Goal: Information Seeking & Learning: Check status

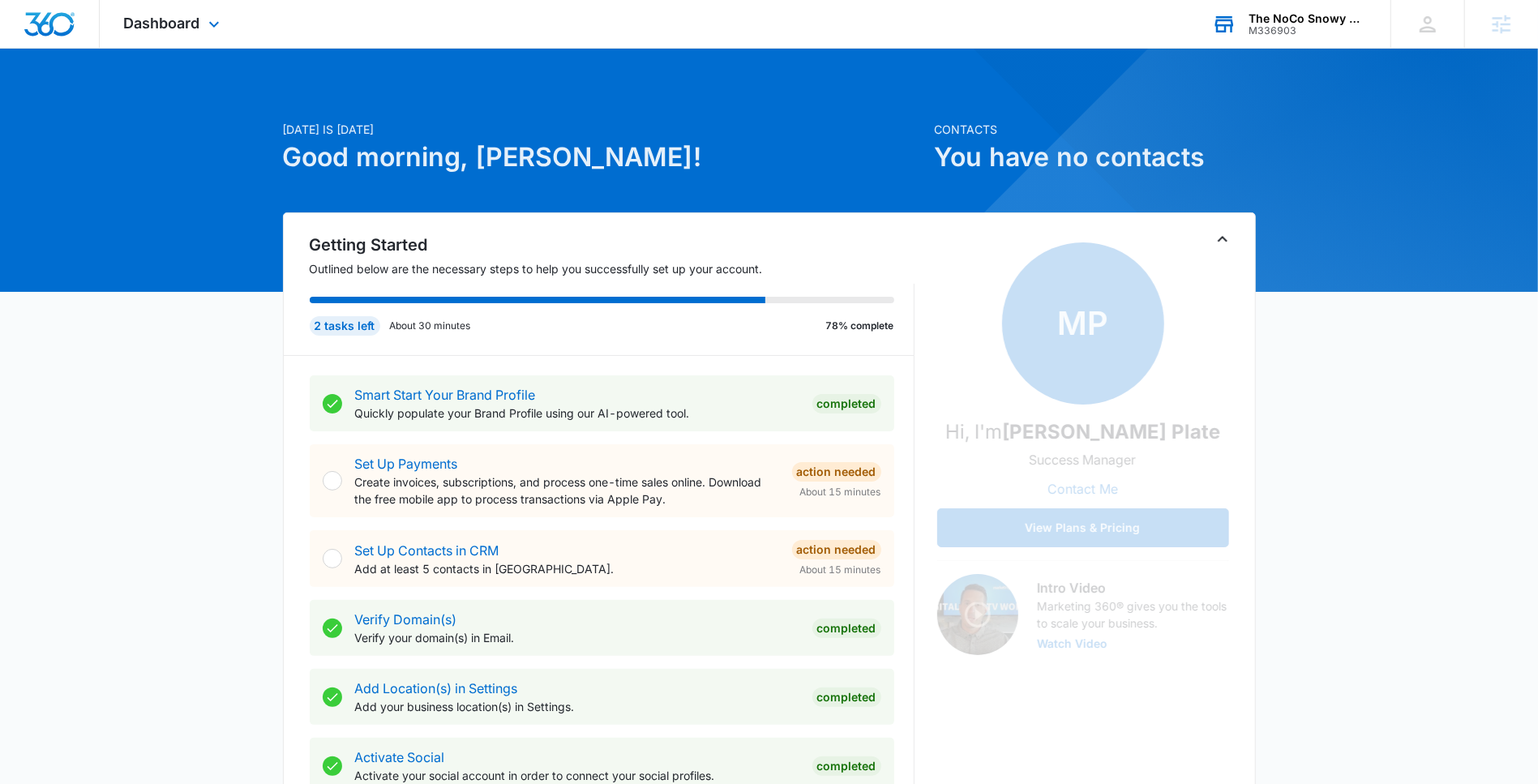
click at [1272, 35] on div "M336903" at bounding box center [1307, 31] width 118 height 11
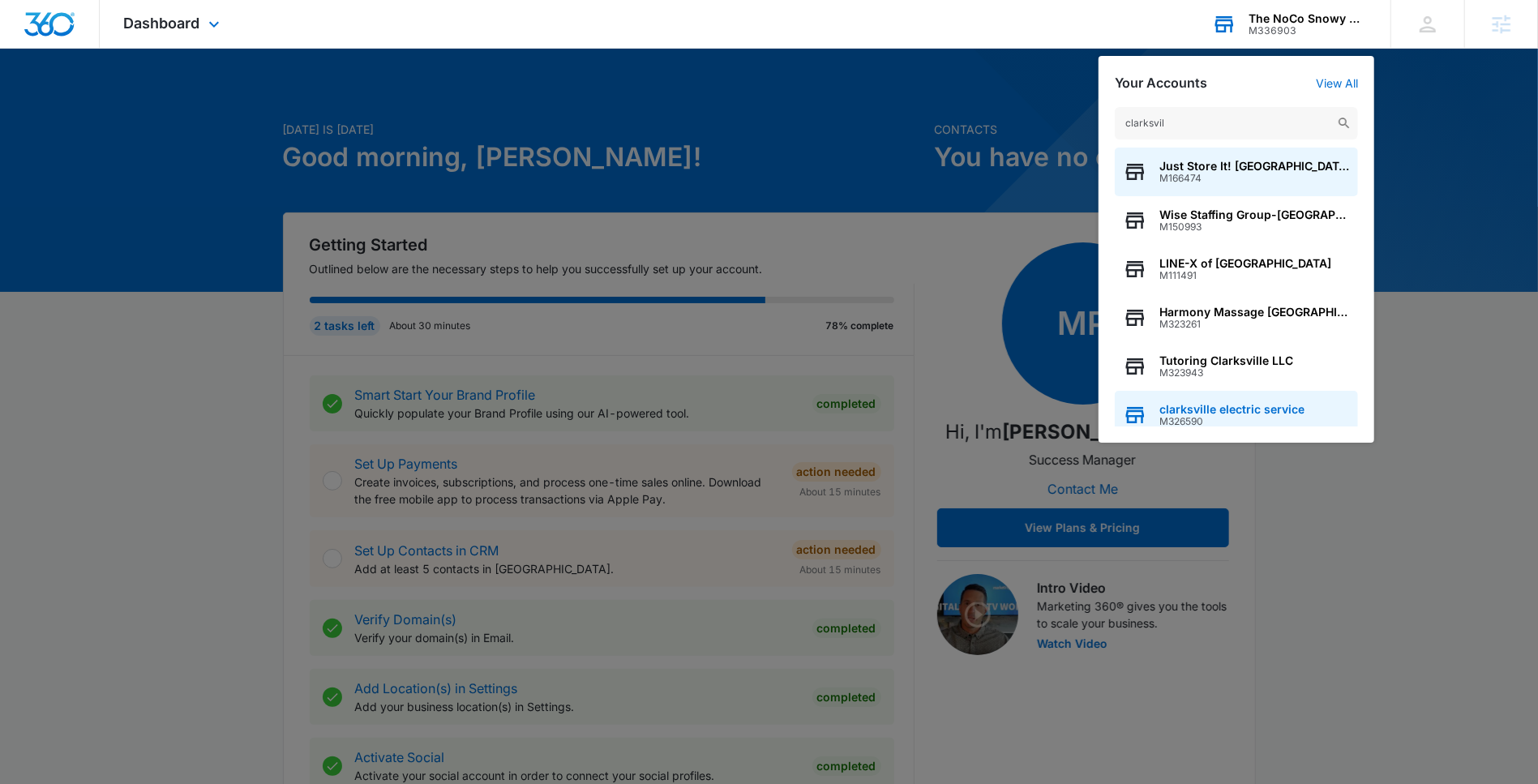
type input "clarksvil"
click at [1247, 399] on div "clarksville electric service M326590" at bounding box center [1236, 415] width 243 height 49
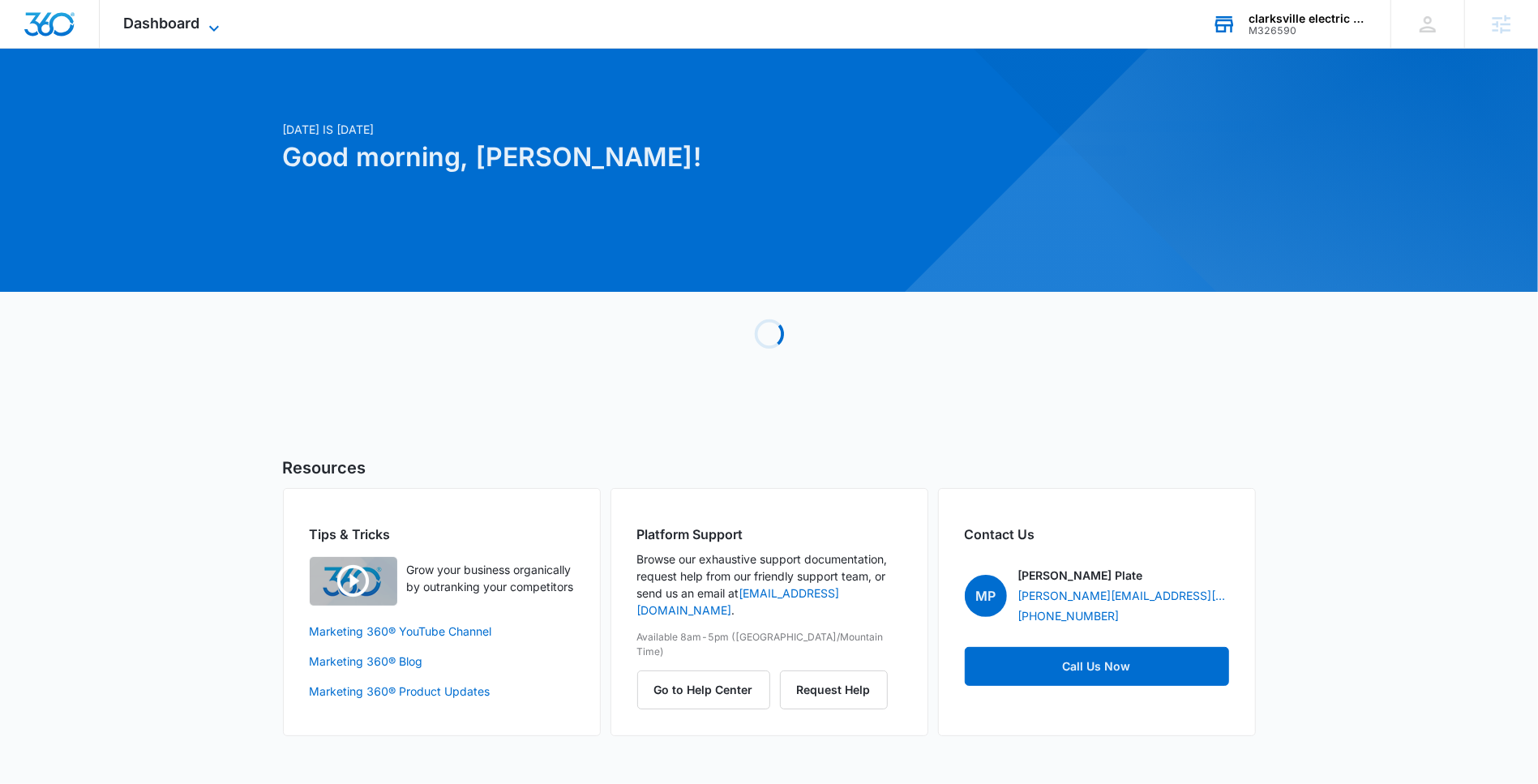
click at [154, 16] on span "Dashboard" at bounding box center [162, 23] width 76 height 17
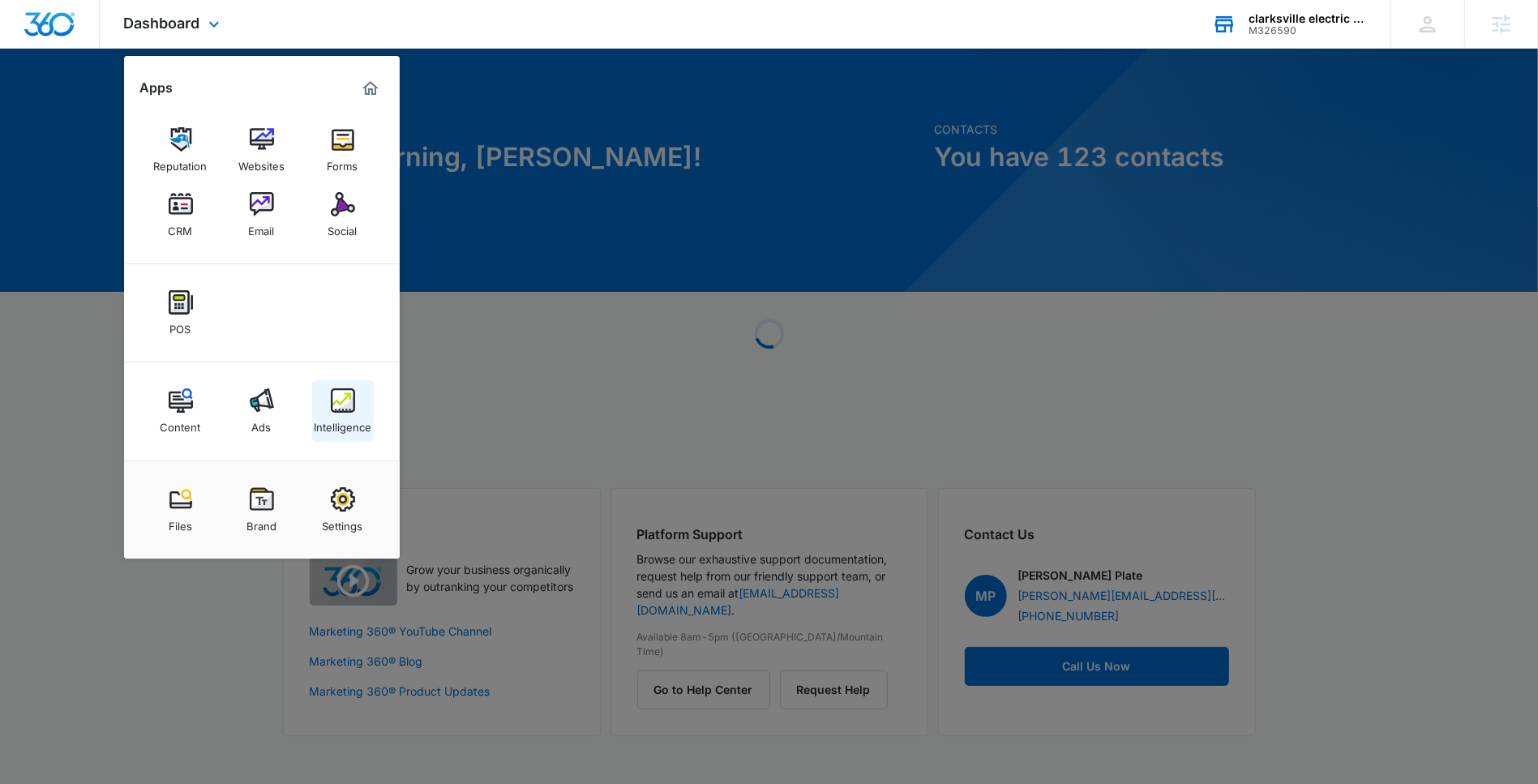
click at [339, 418] on div "Intelligence" at bounding box center [342, 423] width 58 height 21
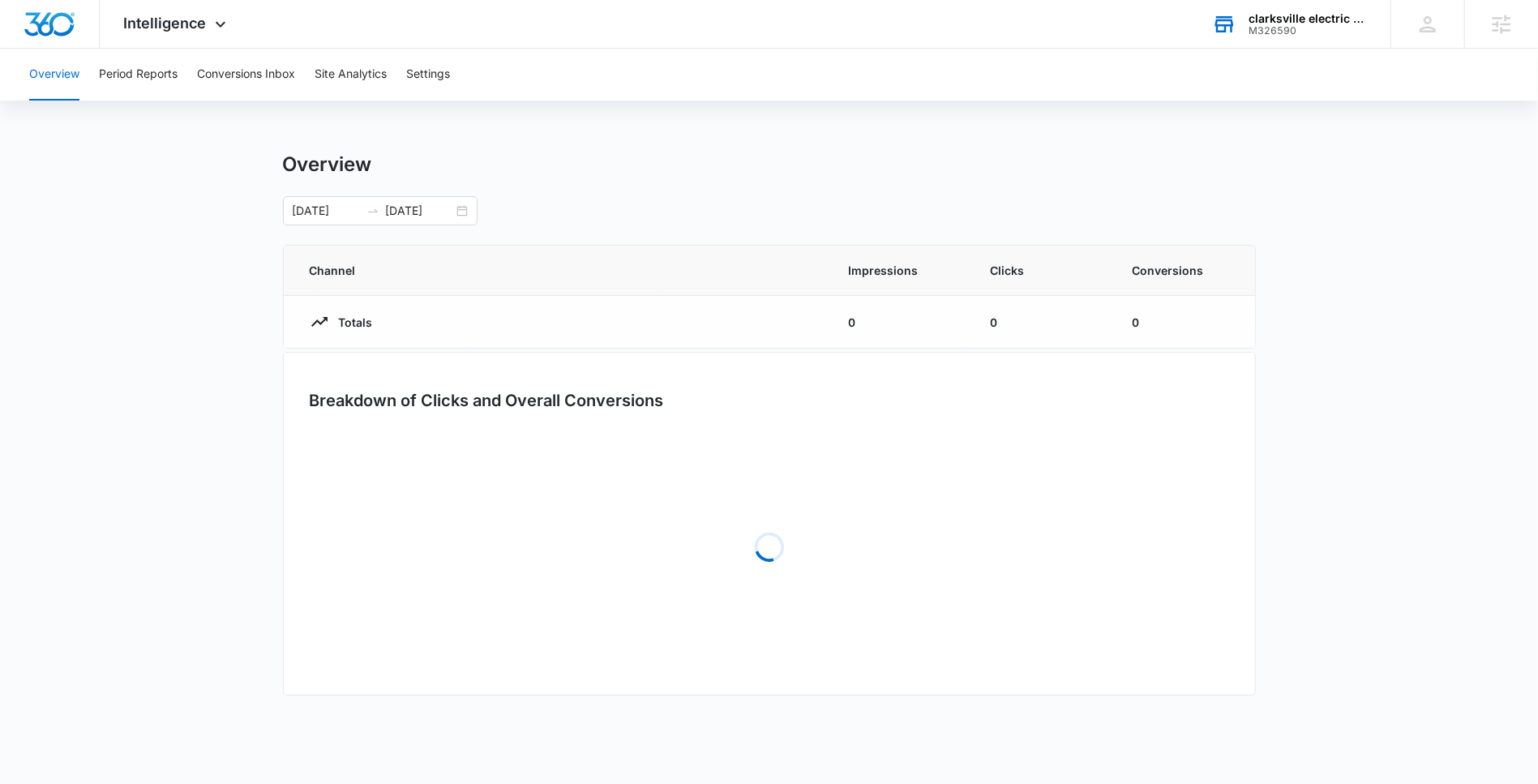
click at [194, 57] on div "Overview Period Reports Conversions Inbox Site Analytics Settings" at bounding box center [769, 74] width 1499 height 52
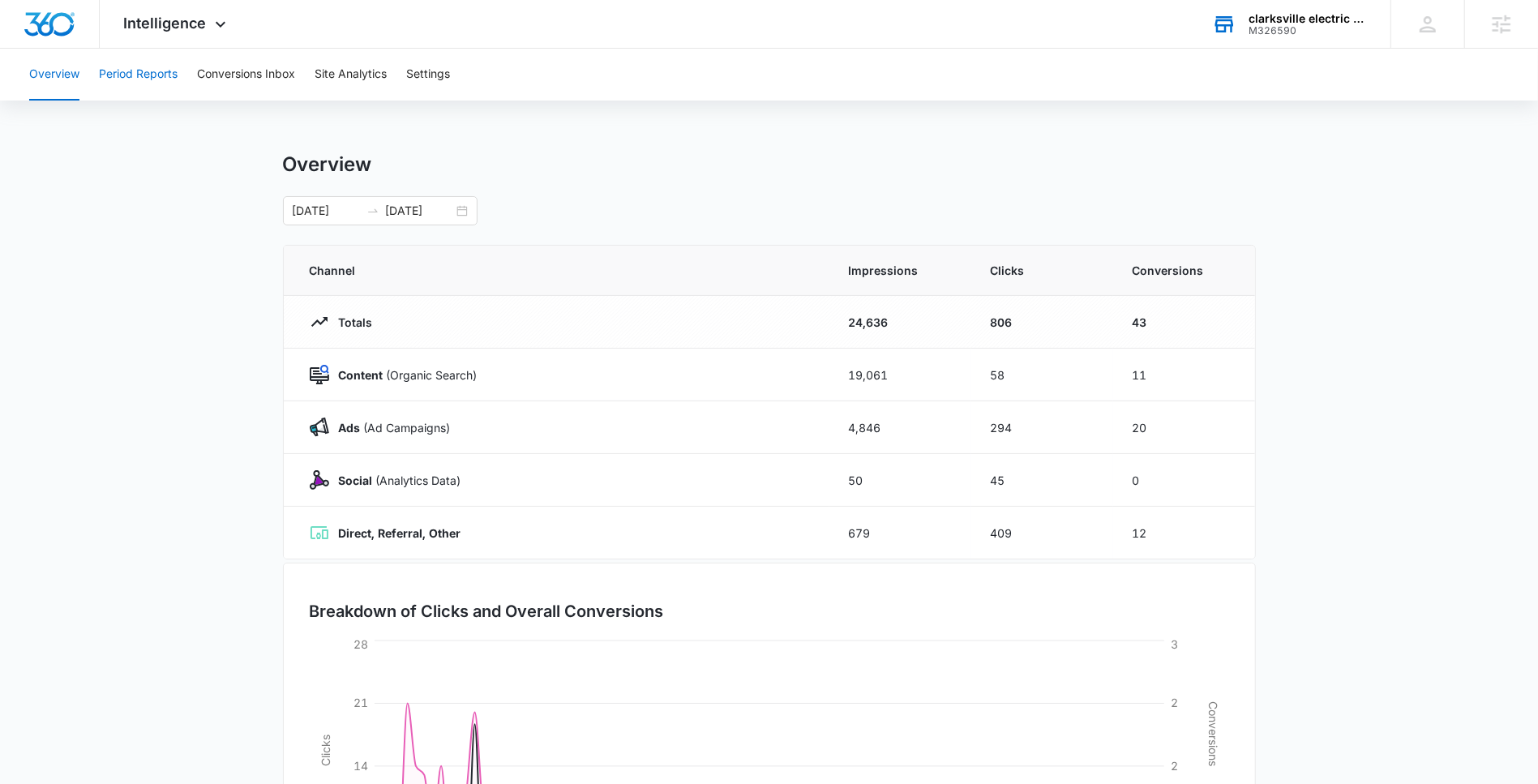
click at [170, 67] on button "Period Reports" at bounding box center [138, 74] width 79 height 52
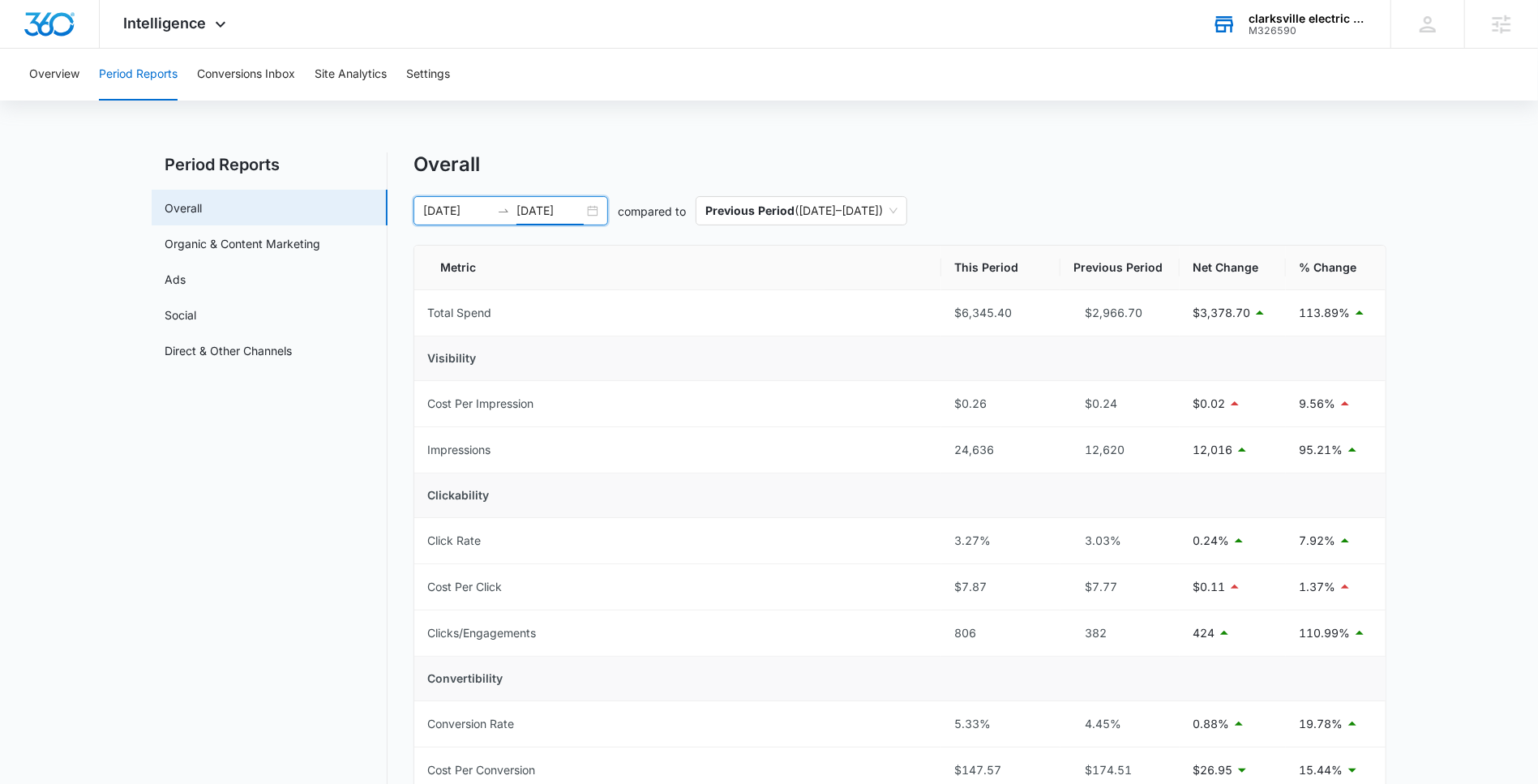
click at [562, 216] on input "09/19/2025" at bounding box center [550, 211] width 67 height 18
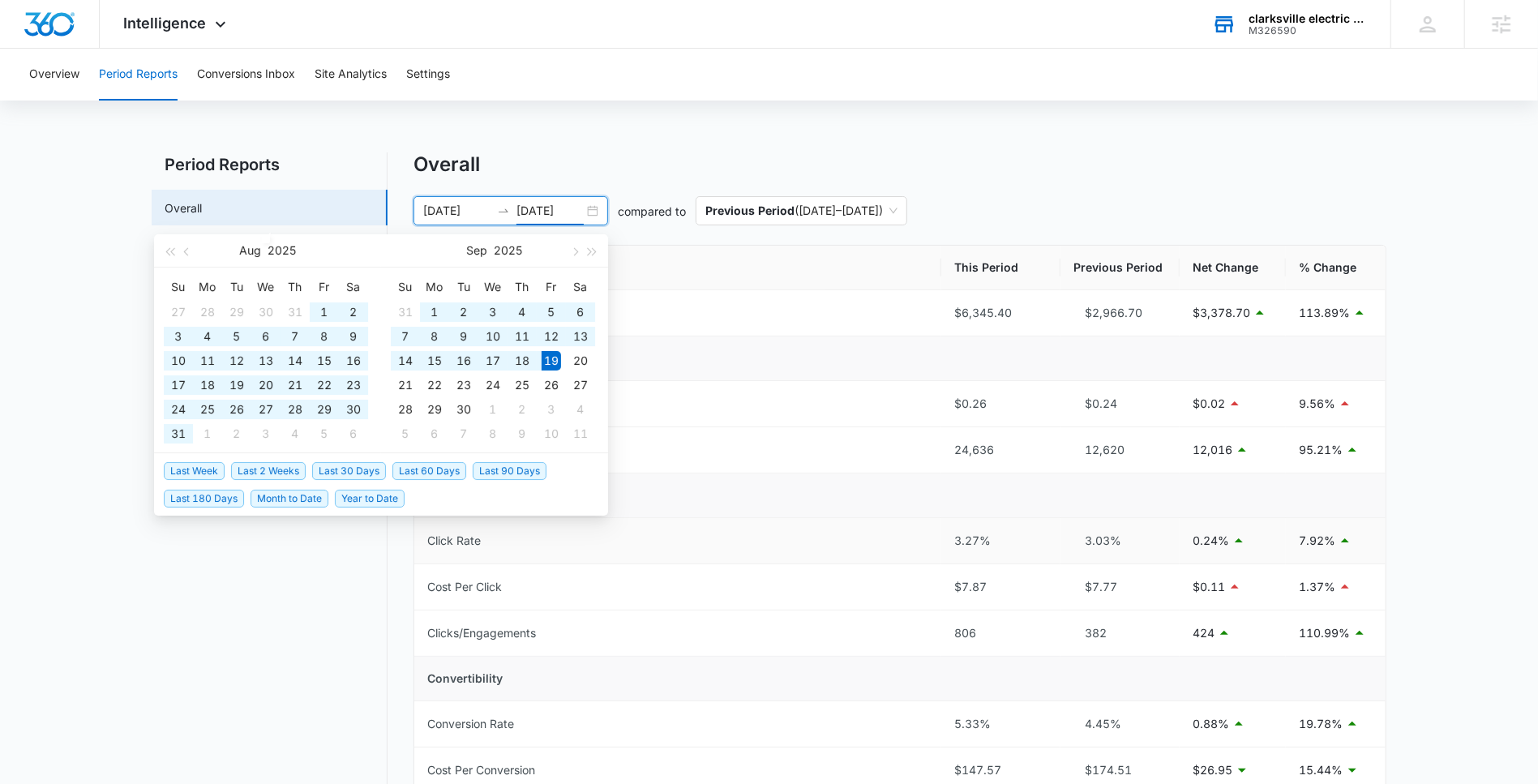
type input "09/19/2025"
click at [510, 472] on span "Last 90 Days" at bounding box center [509, 471] width 74 height 18
type input "07/14/2025"
type input "10/12/2025"
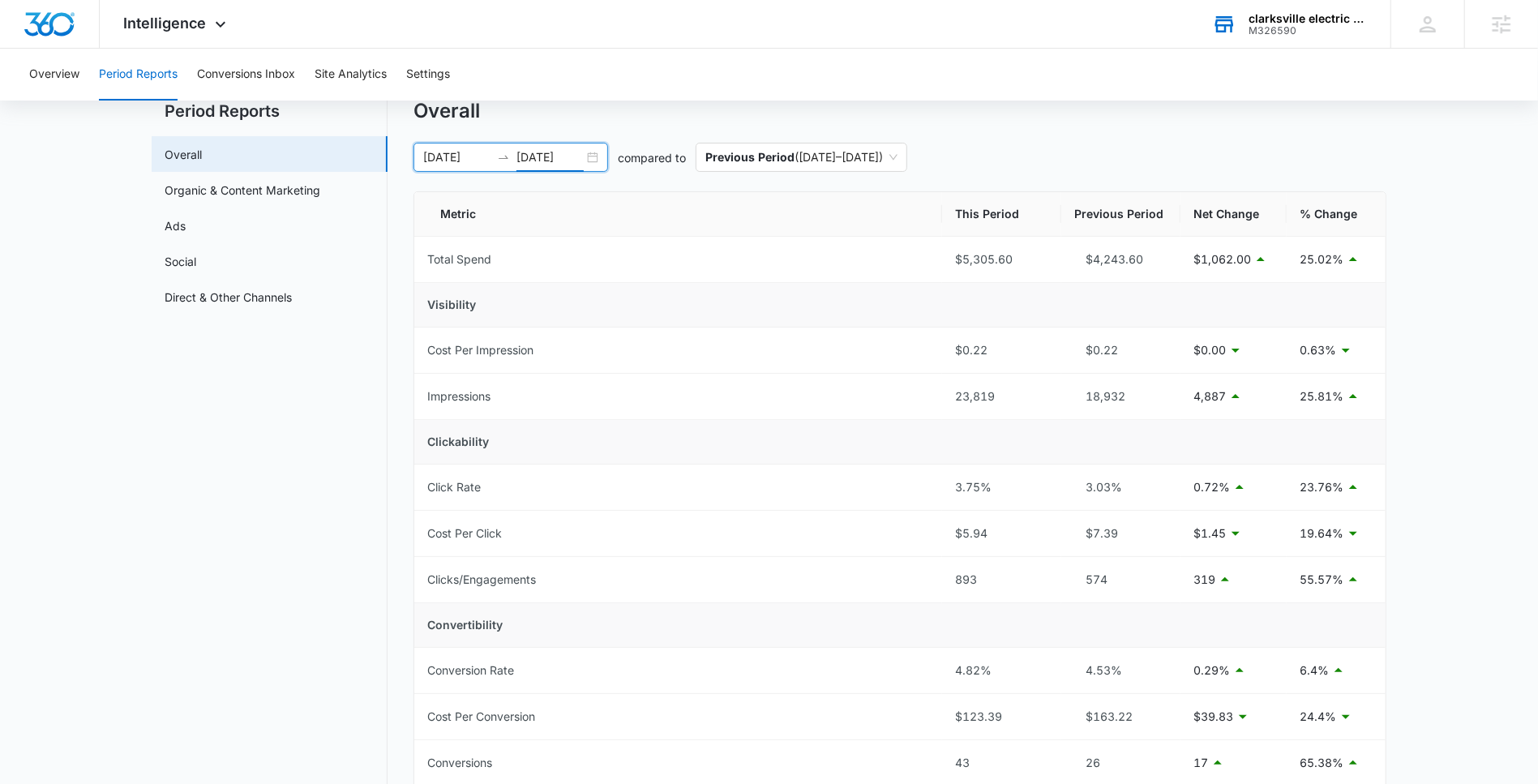
scroll to position [49, 0]
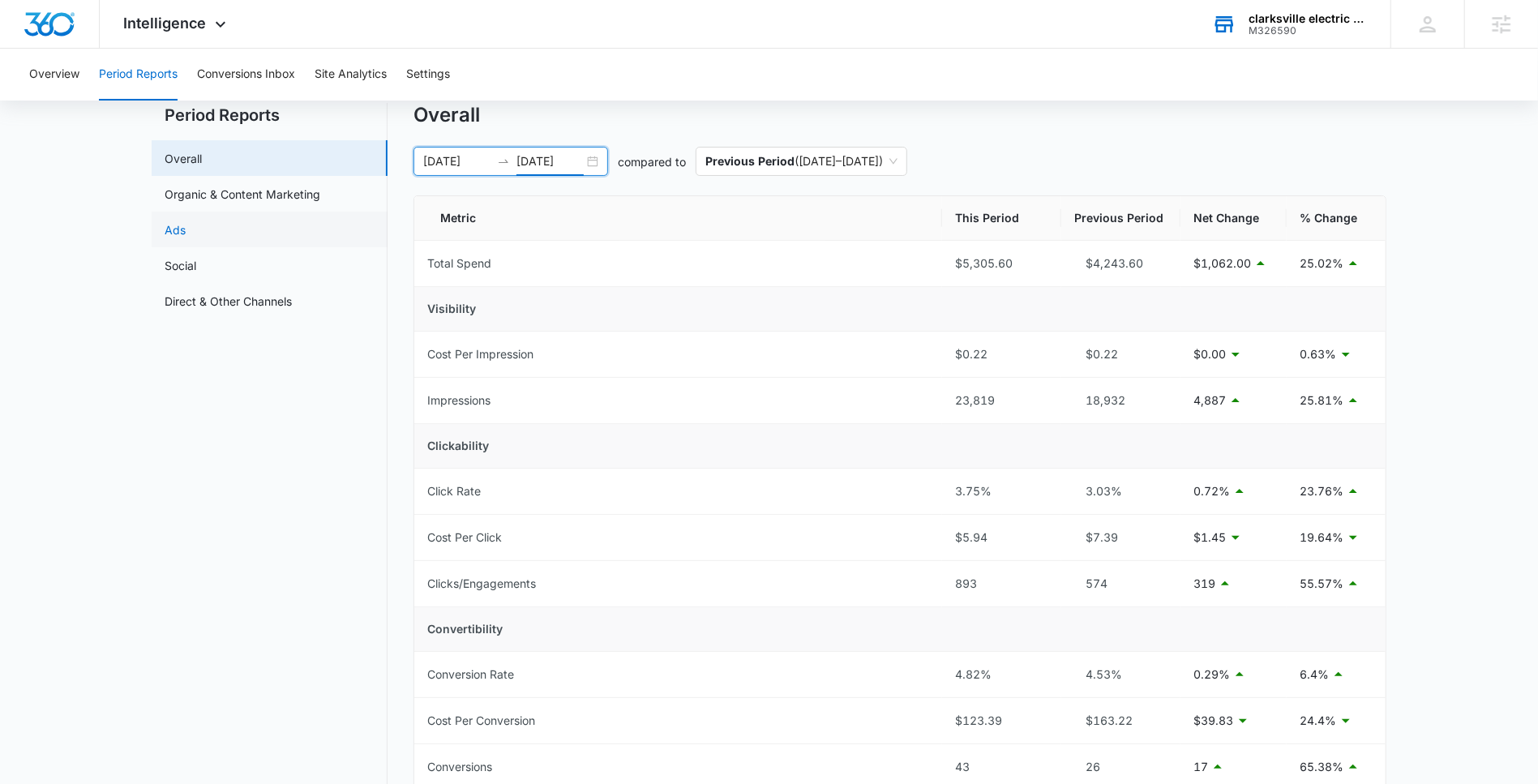
click at [186, 222] on link "Ads" at bounding box center [175, 229] width 21 height 17
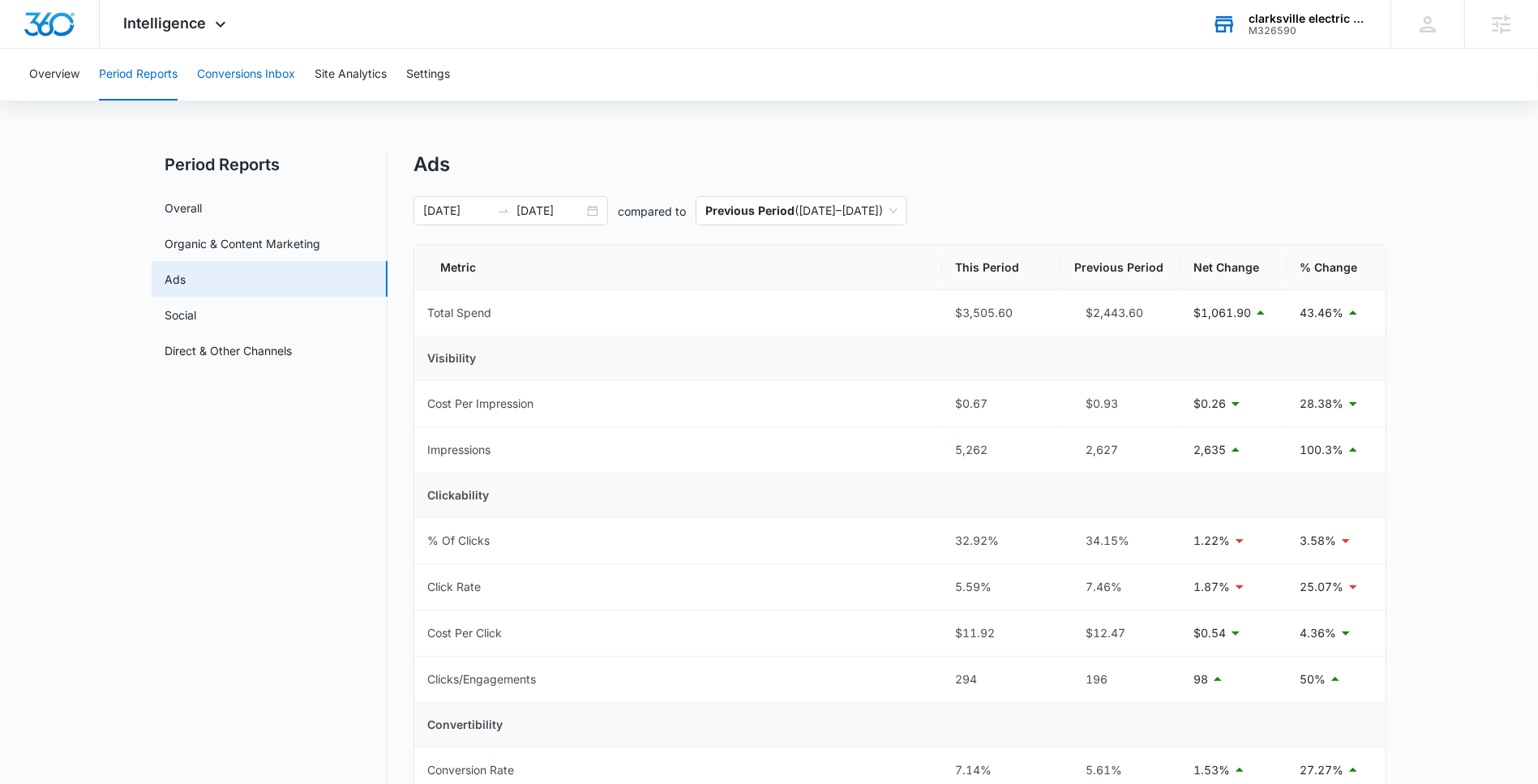
click at [230, 71] on button "Conversions Inbox" at bounding box center [246, 74] width 98 height 52
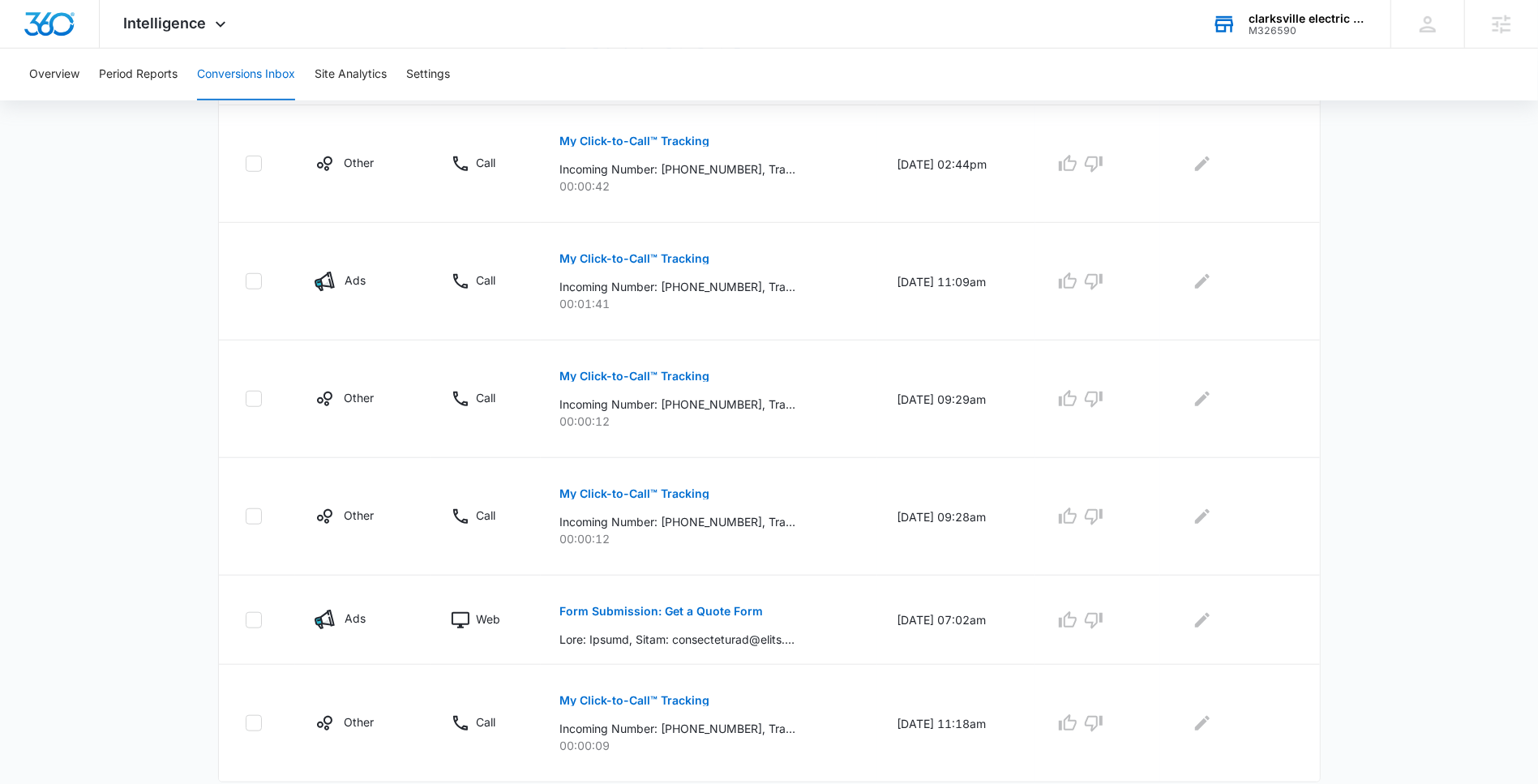
scroll to position [850, 0]
click at [614, 596] on button "Form Submission: Get a Quote Form" at bounding box center [662, 608] width 203 height 38
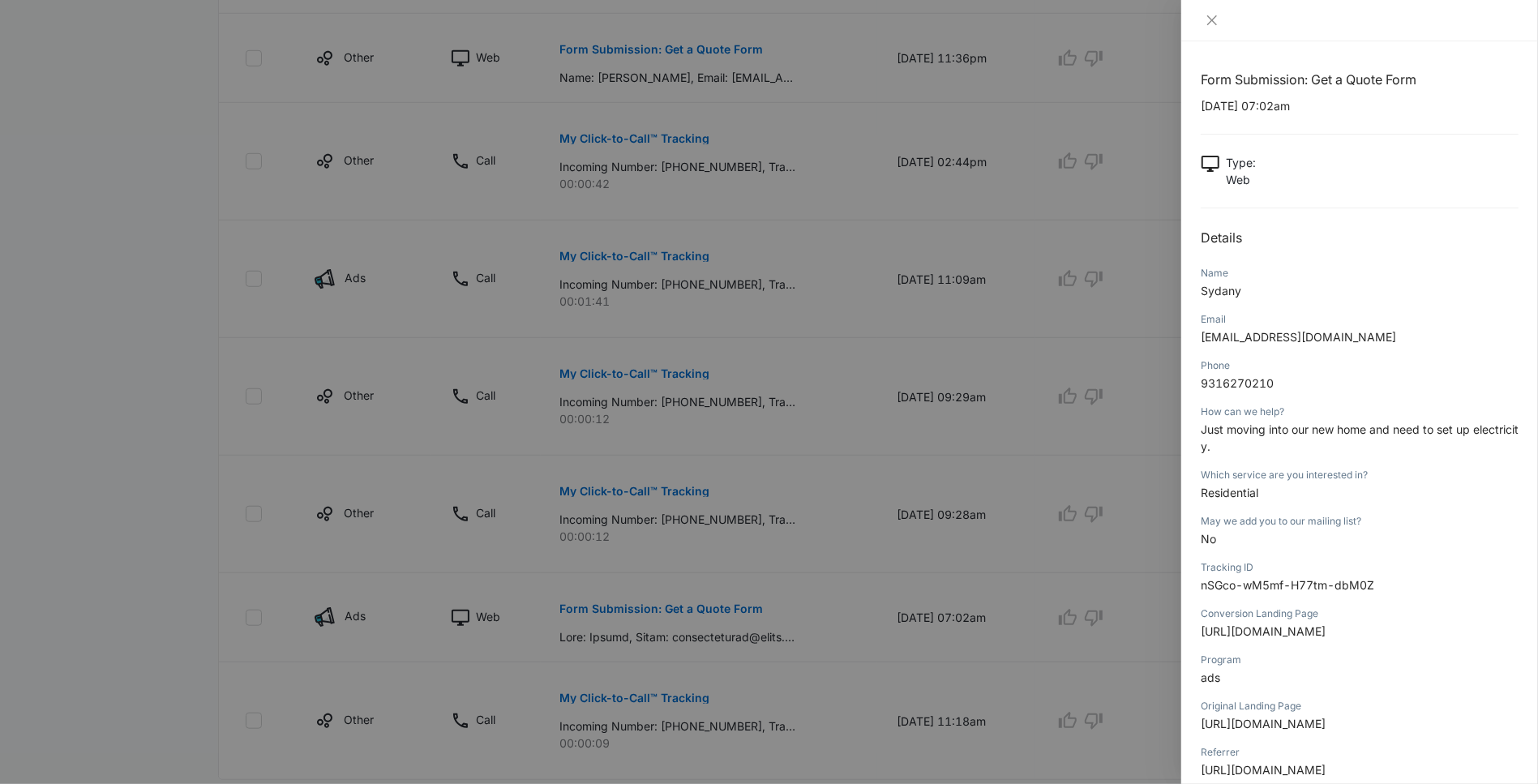
click at [686, 534] on div at bounding box center [769, 392] width 1538 height 784
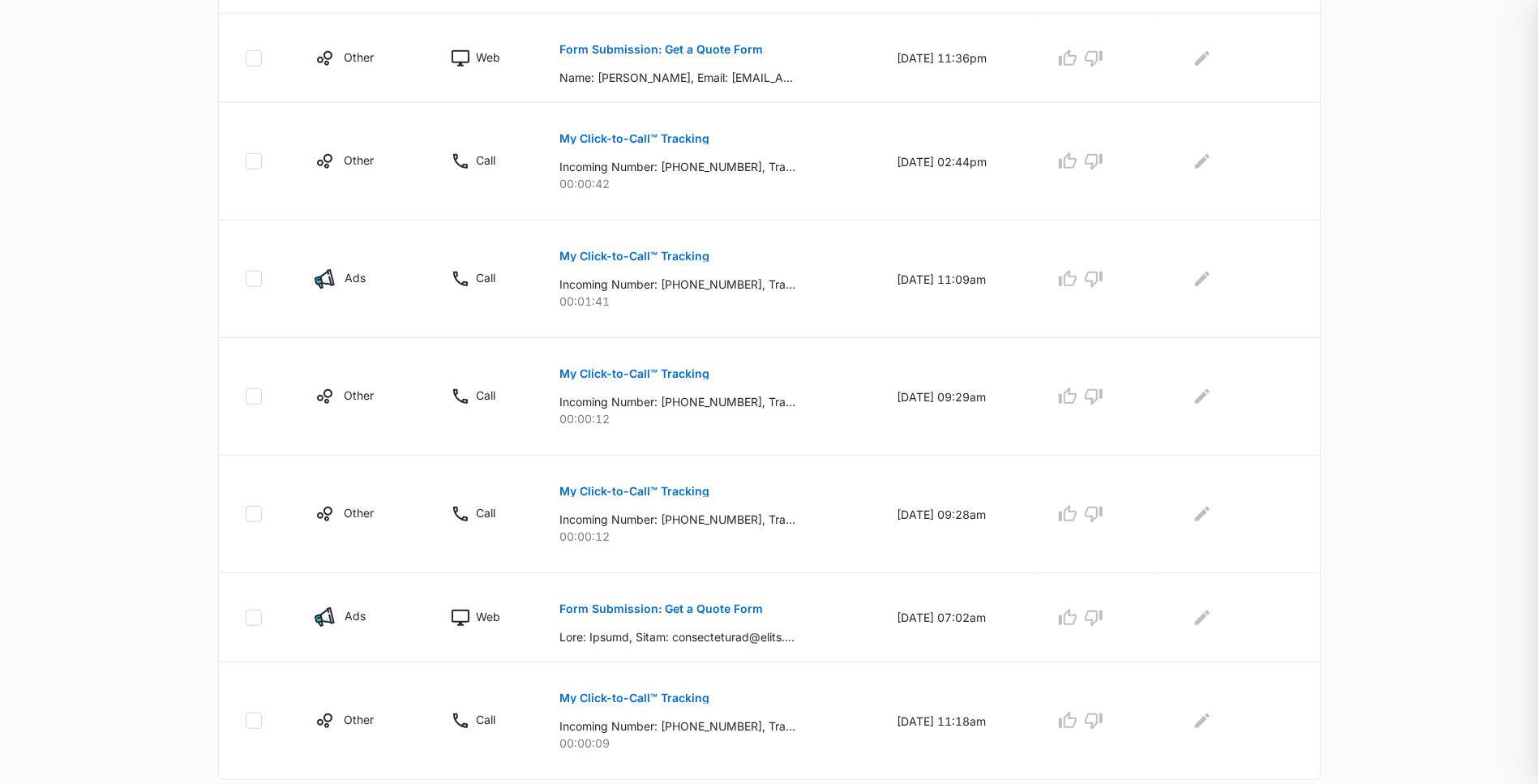
scroll to position [892, 0]
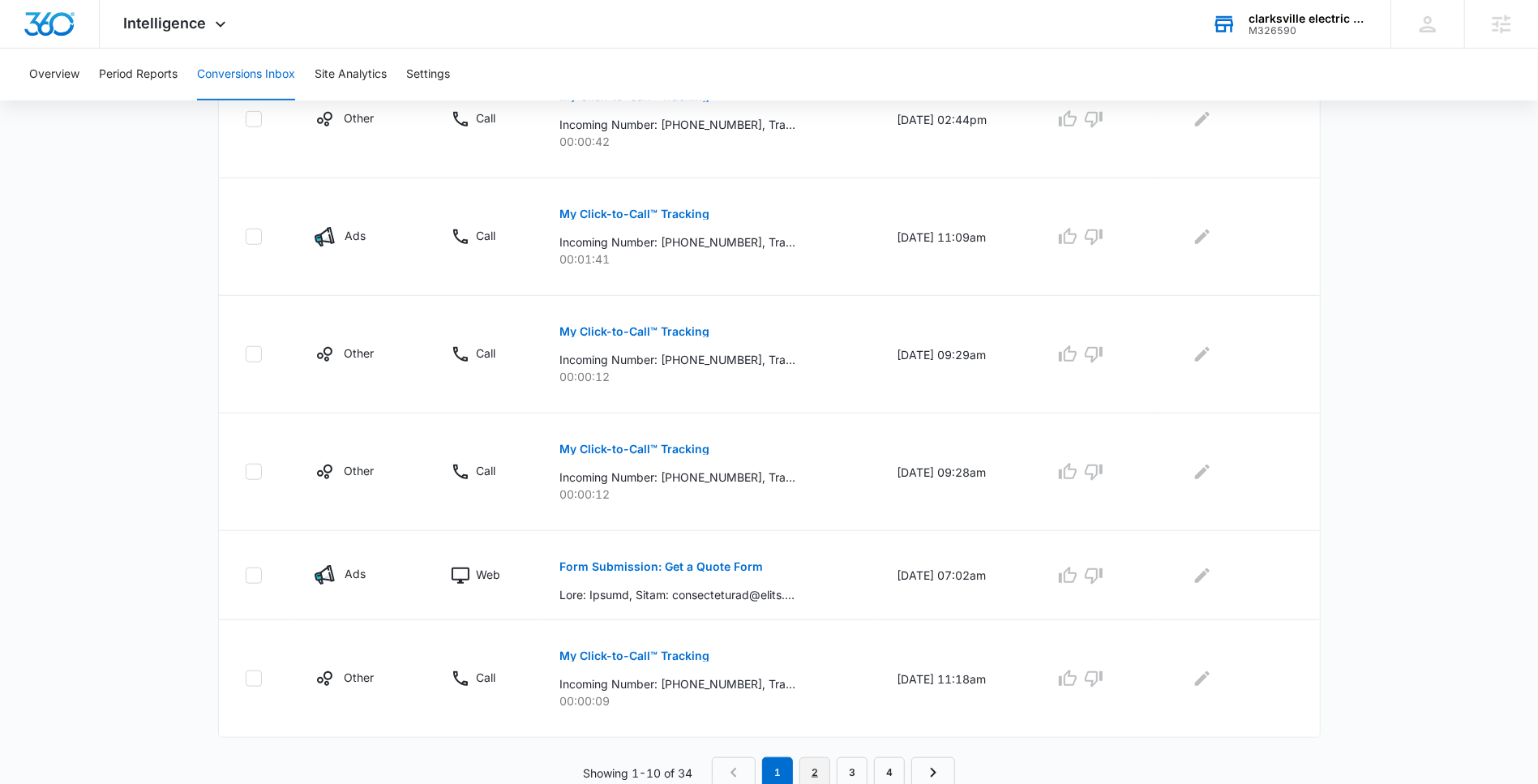
click at [822, 757] on link "2" at bounding box center [814, 772] width 31 height 31
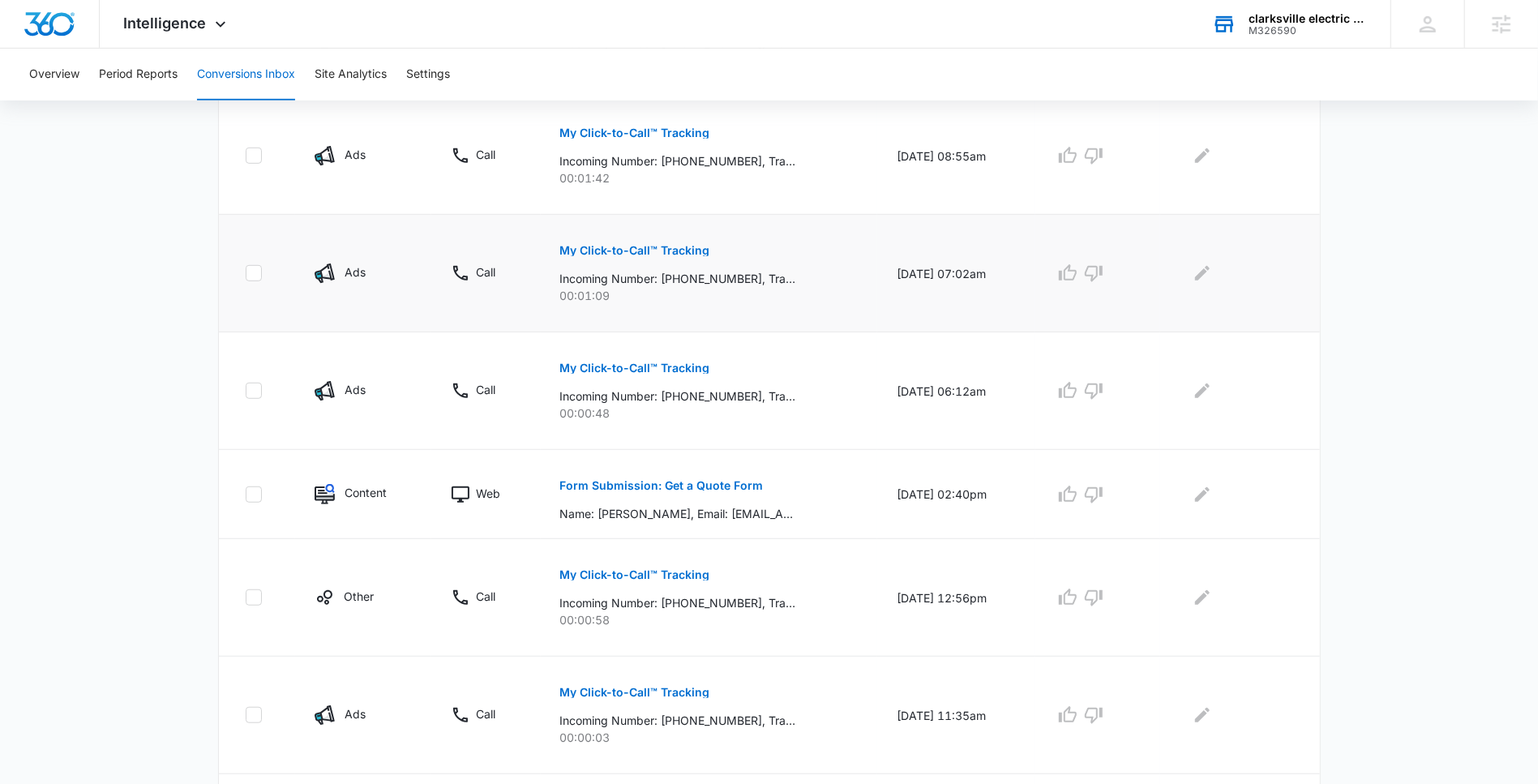
scroll to position [0, 0]
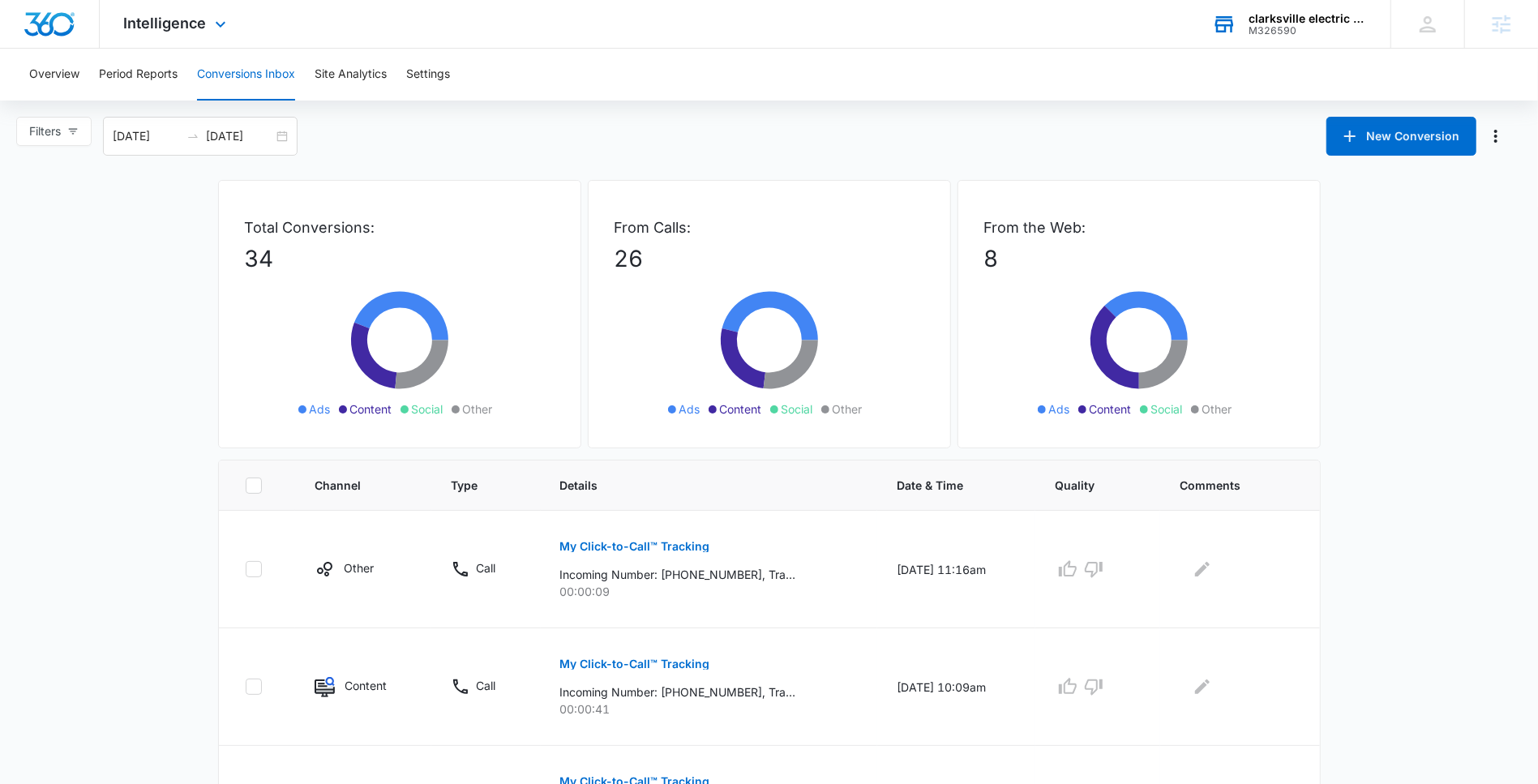
click at [155, 46] on div "Intelligence Apps Reputation Websites Forms CRM Email Social POS Content Ads In…" at bounding box center [177, 24] width 155 height 48
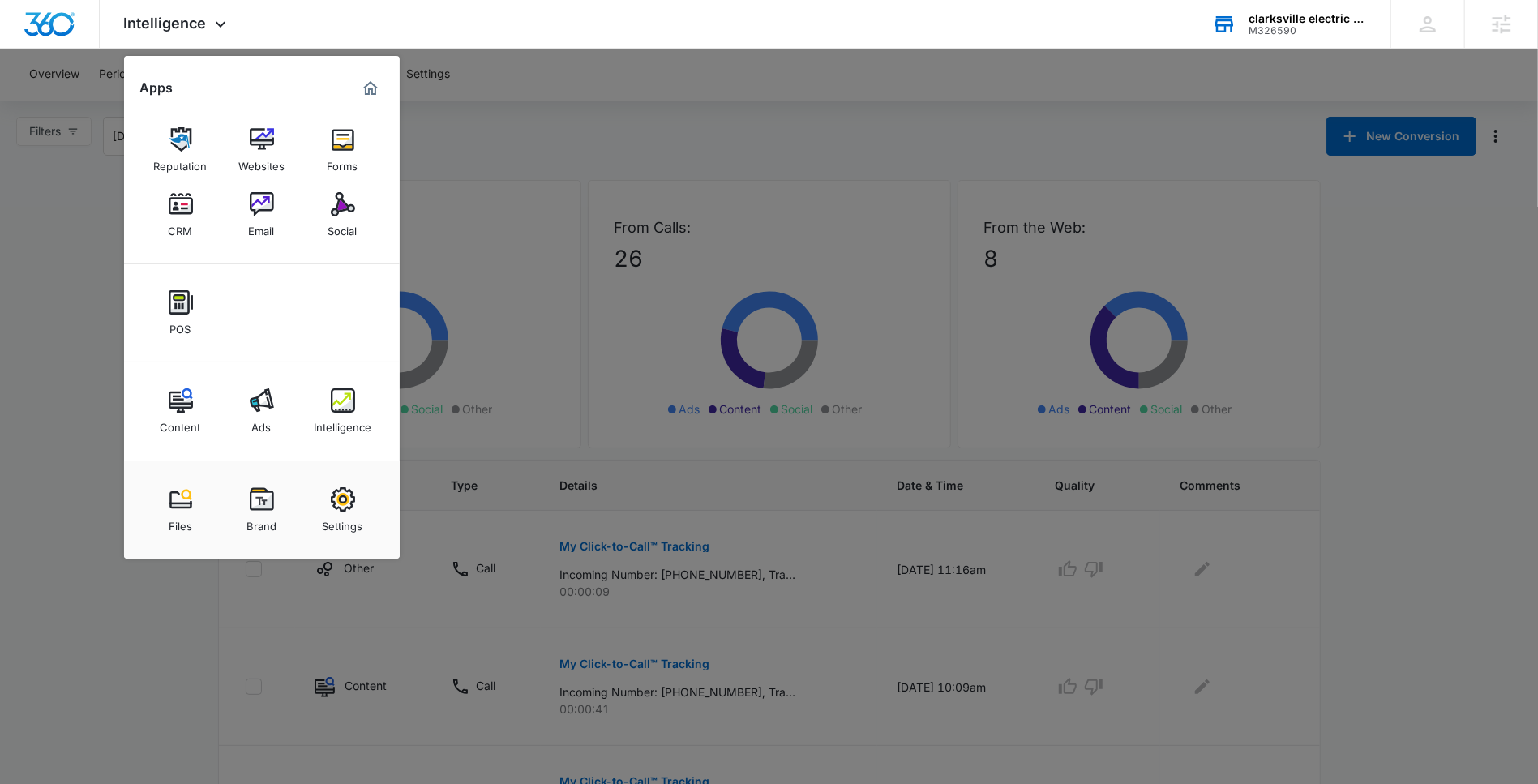
click at [73, 131] on div at bounding box center [769, 392] width 1538 height 784
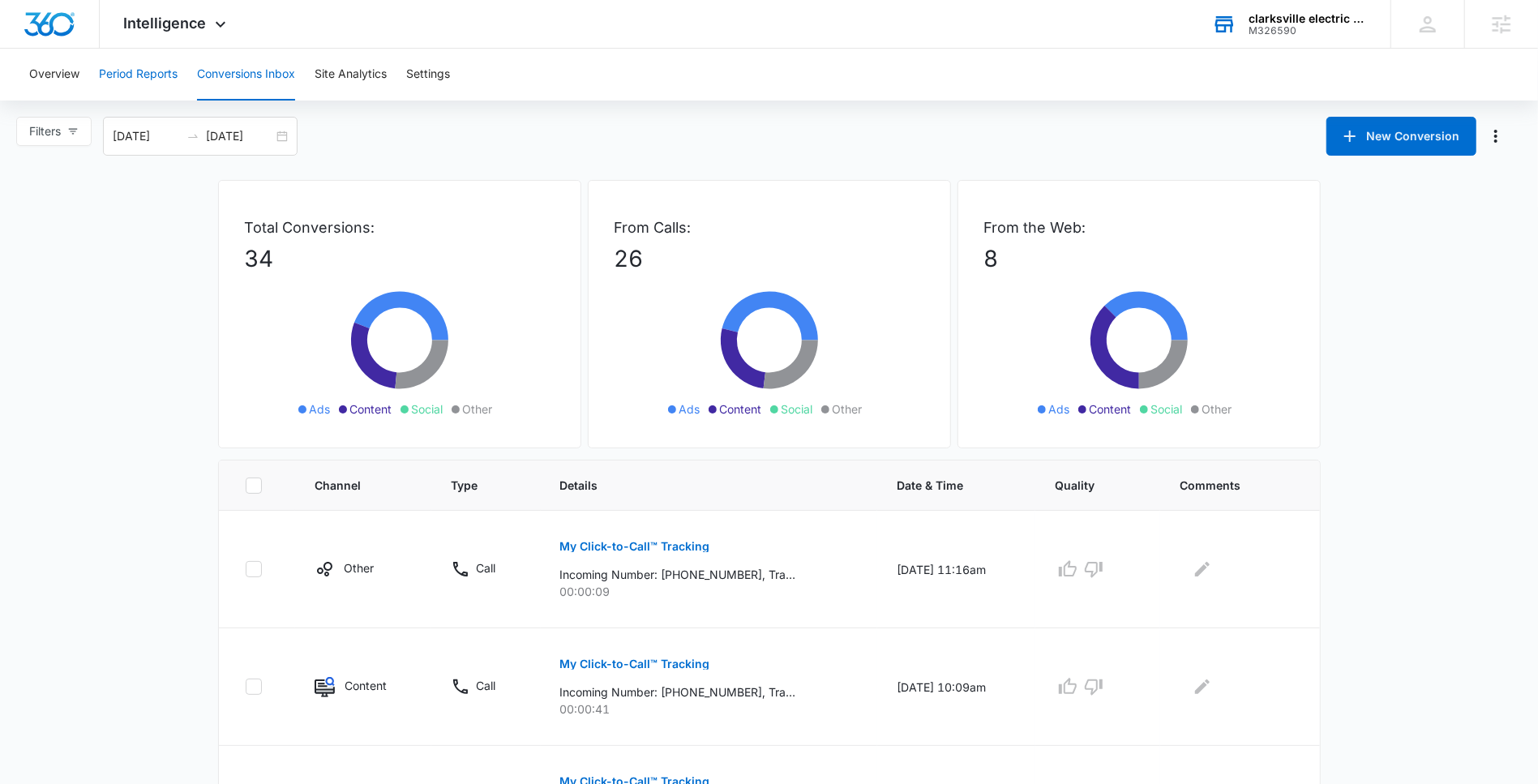
click at [137, 56] on button "Period Reports" at bounding box center [138, 74] width 79 height 52
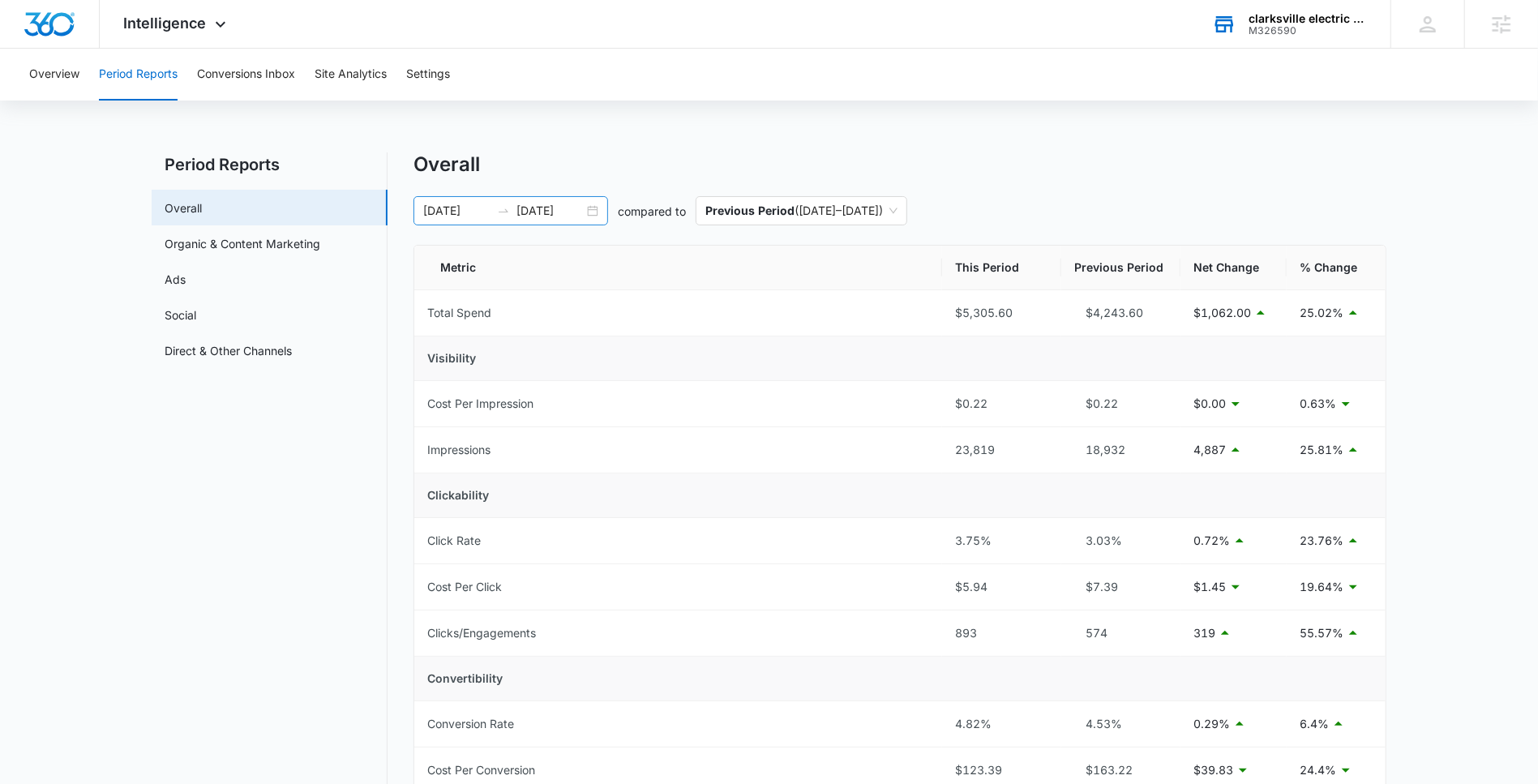
click at [561, 208] on input "10/12/2025" at bounding box center [550, 211] width 67 height 18
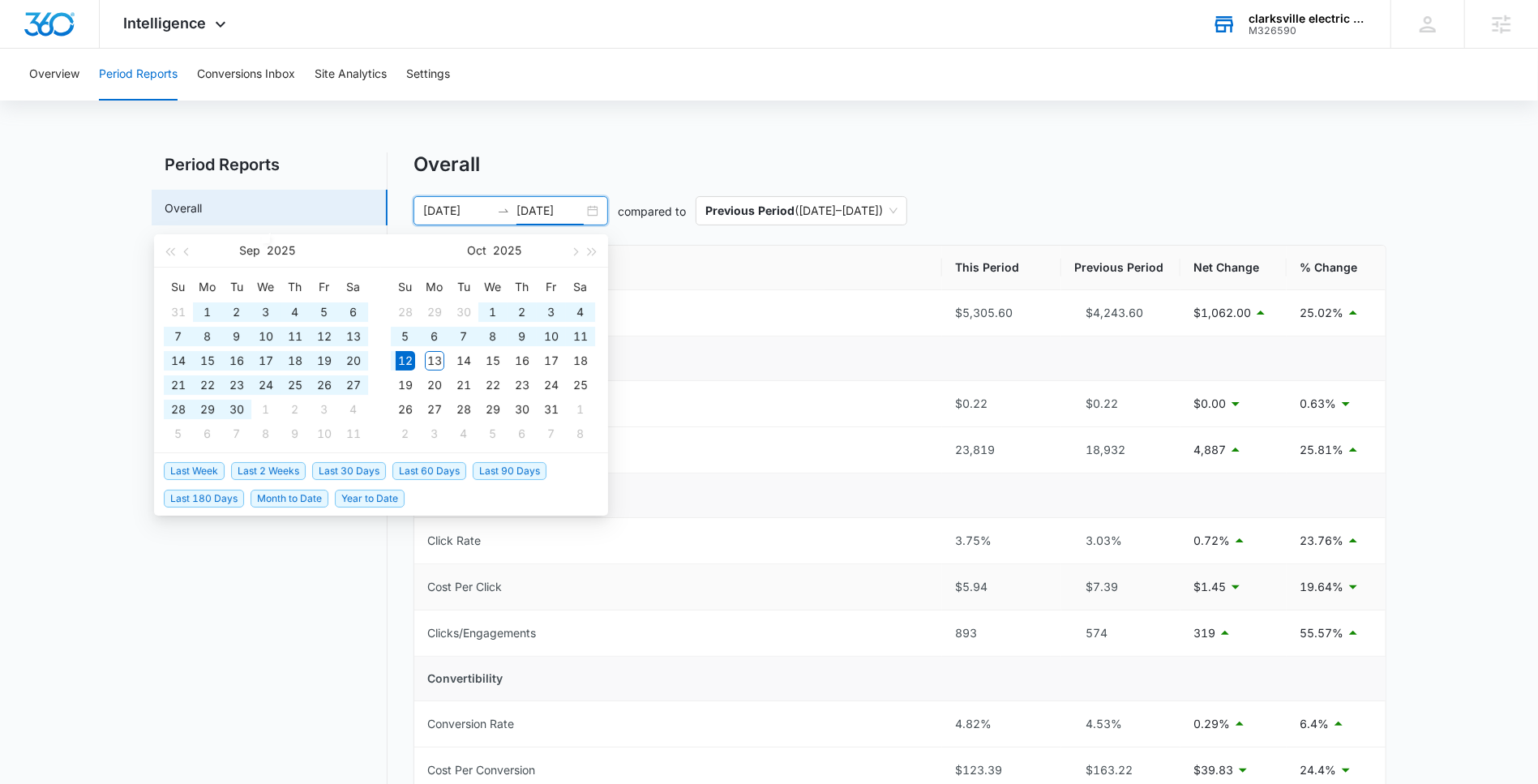
type input "10/12/2025"
click at [419, 470] on span "Last 60 Days" at bounding box center [429, 471] width 74 height 18
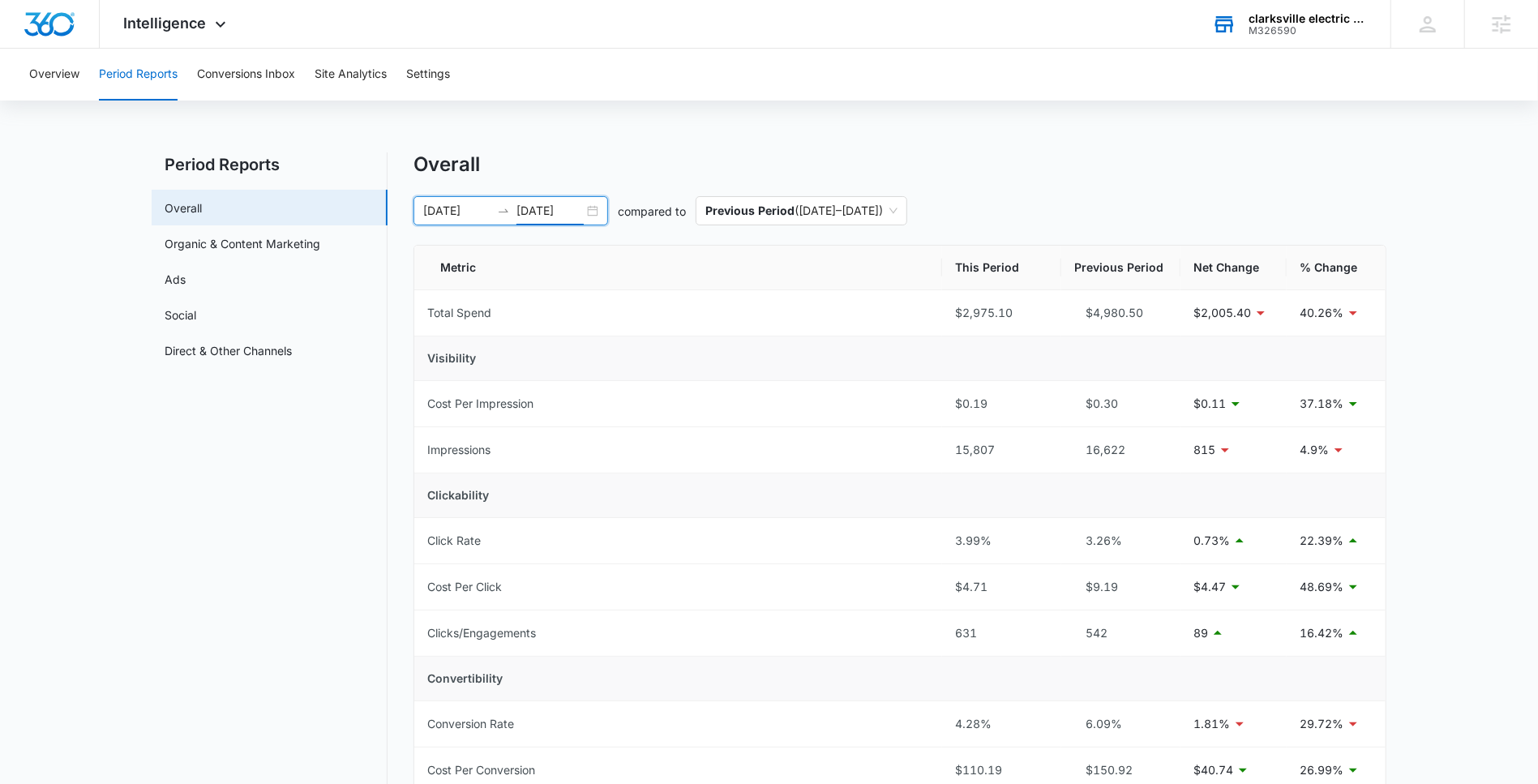
click at [516, 215] on div at bounding box center [503, 210] width 26 height 13
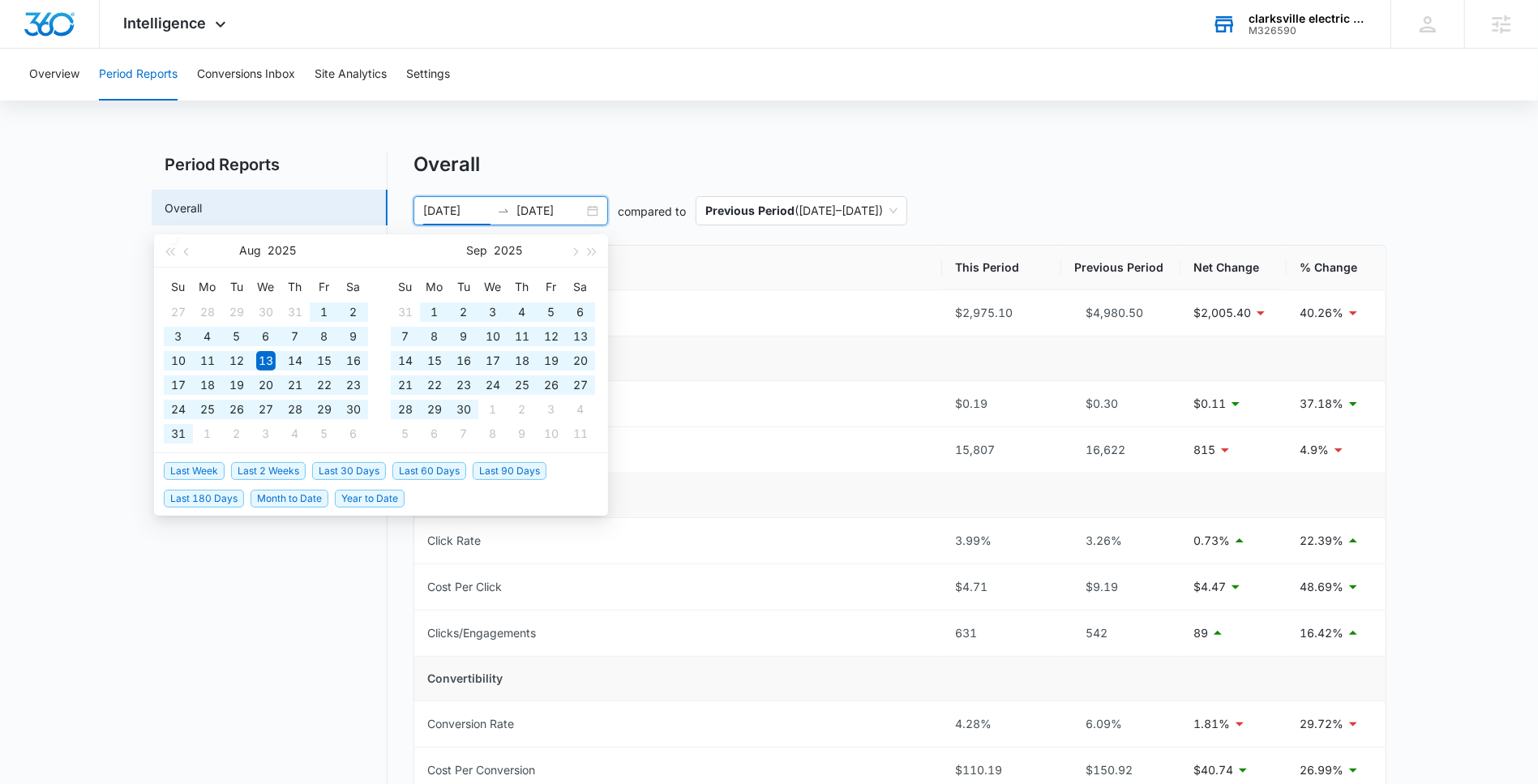
click at [506, 470] on span "Last 90 Days" at bounding box center [509, 471] width 74 height 18
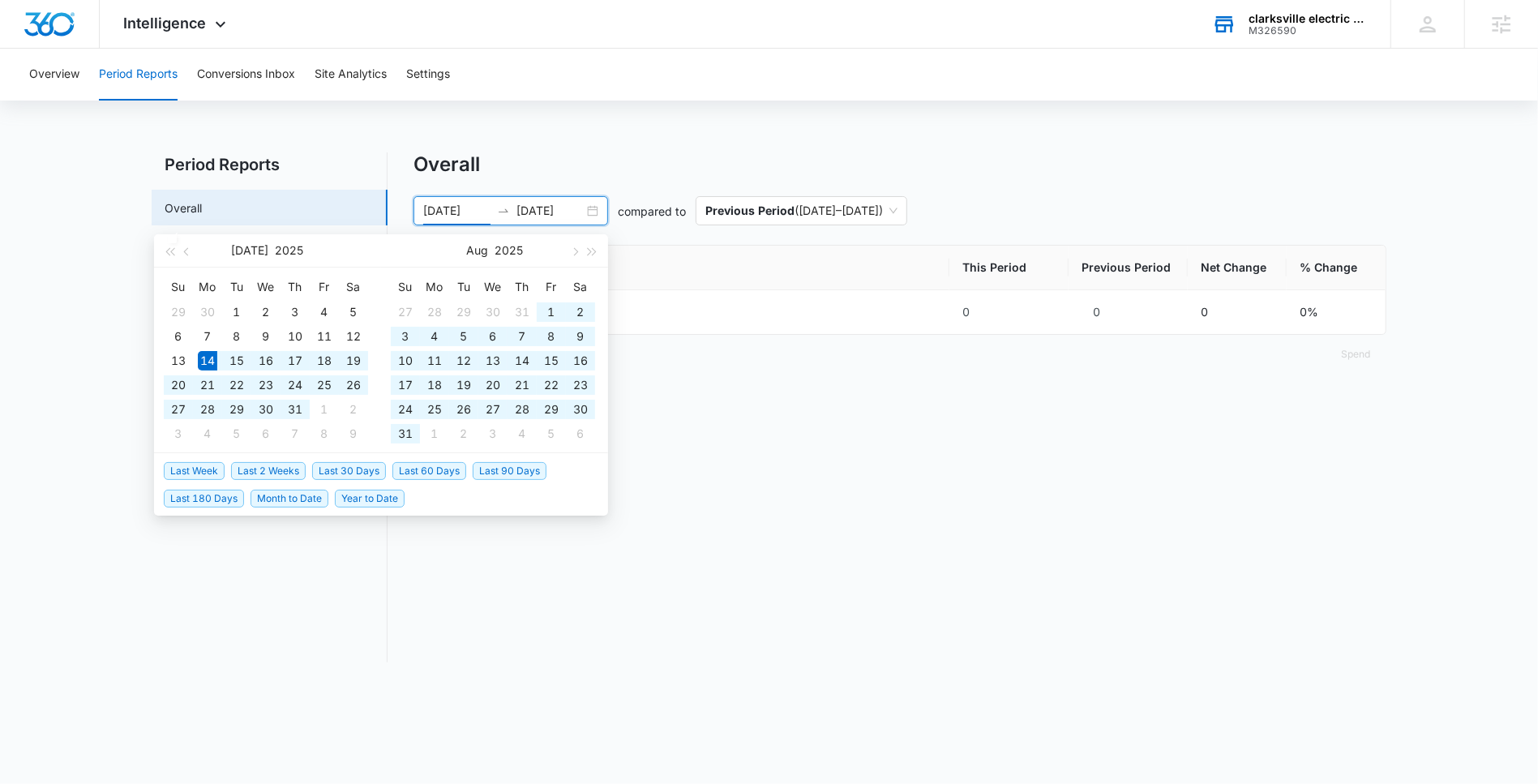
type input "07/14/2025"
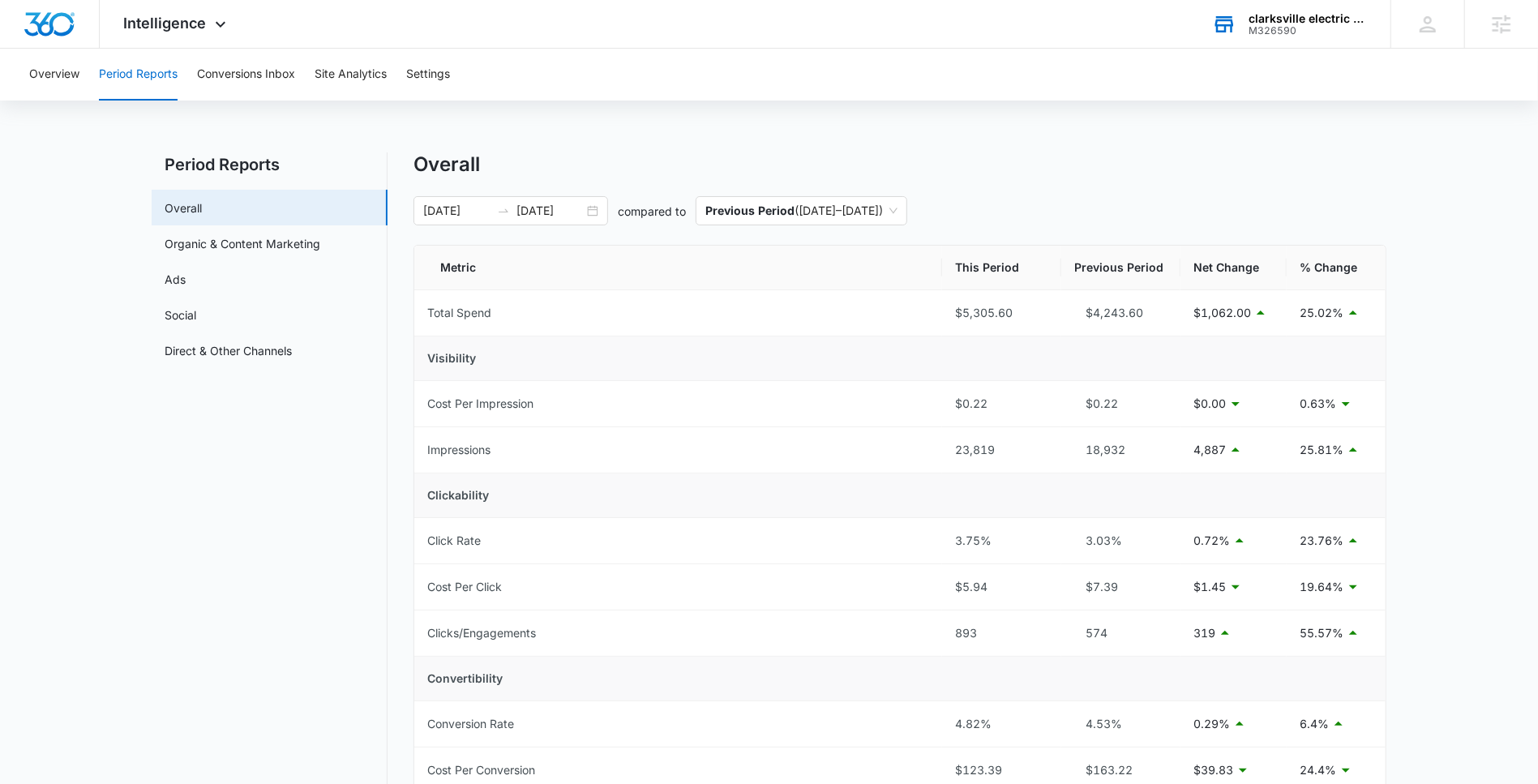
click at [1372, 156] on div "Overall" at bounding box center [899, 164] width 973 height 24
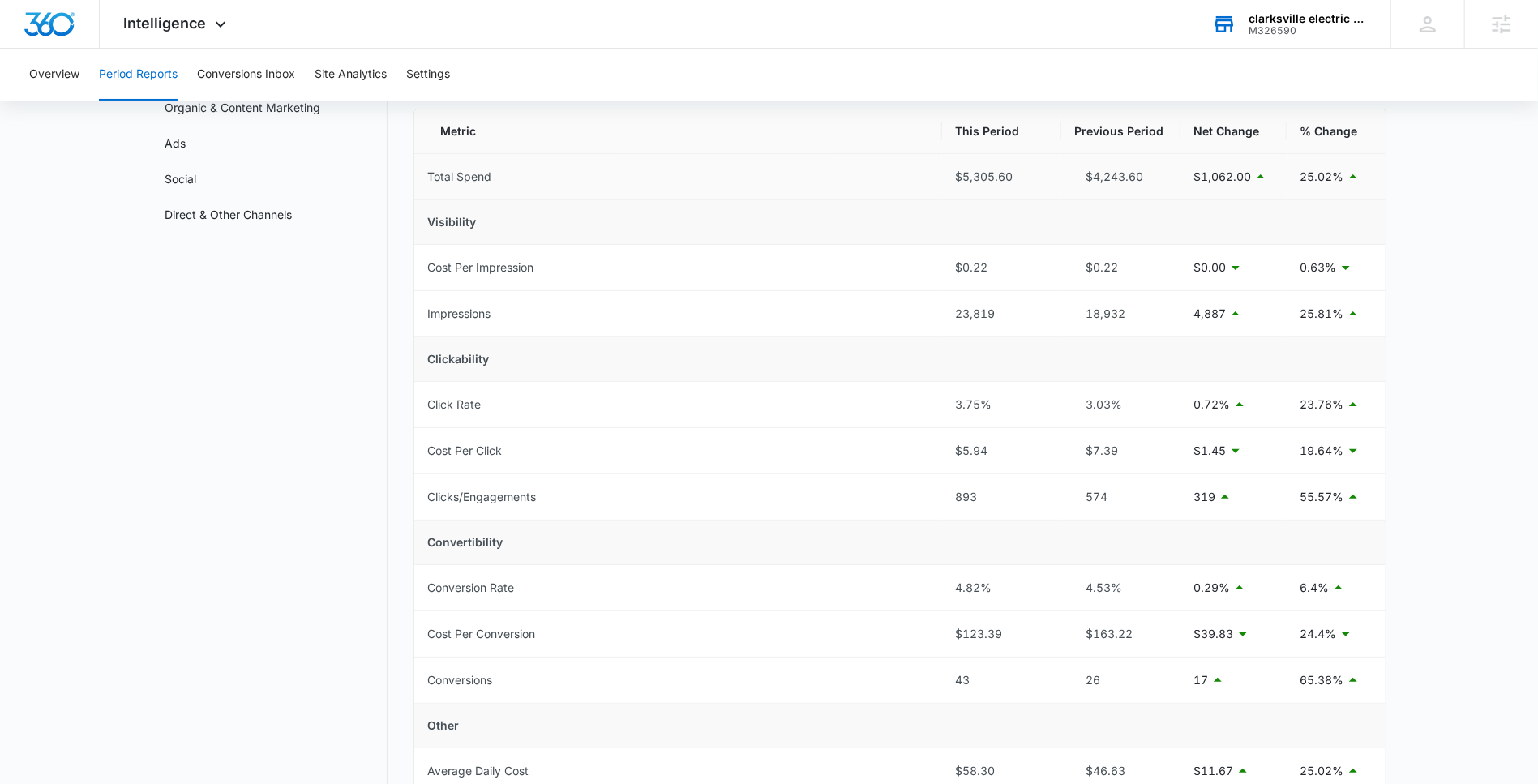
scroll to position [137, 0]
click at [196, 169] on link "Social" at bounding box center [180, 177] width 32 height 17
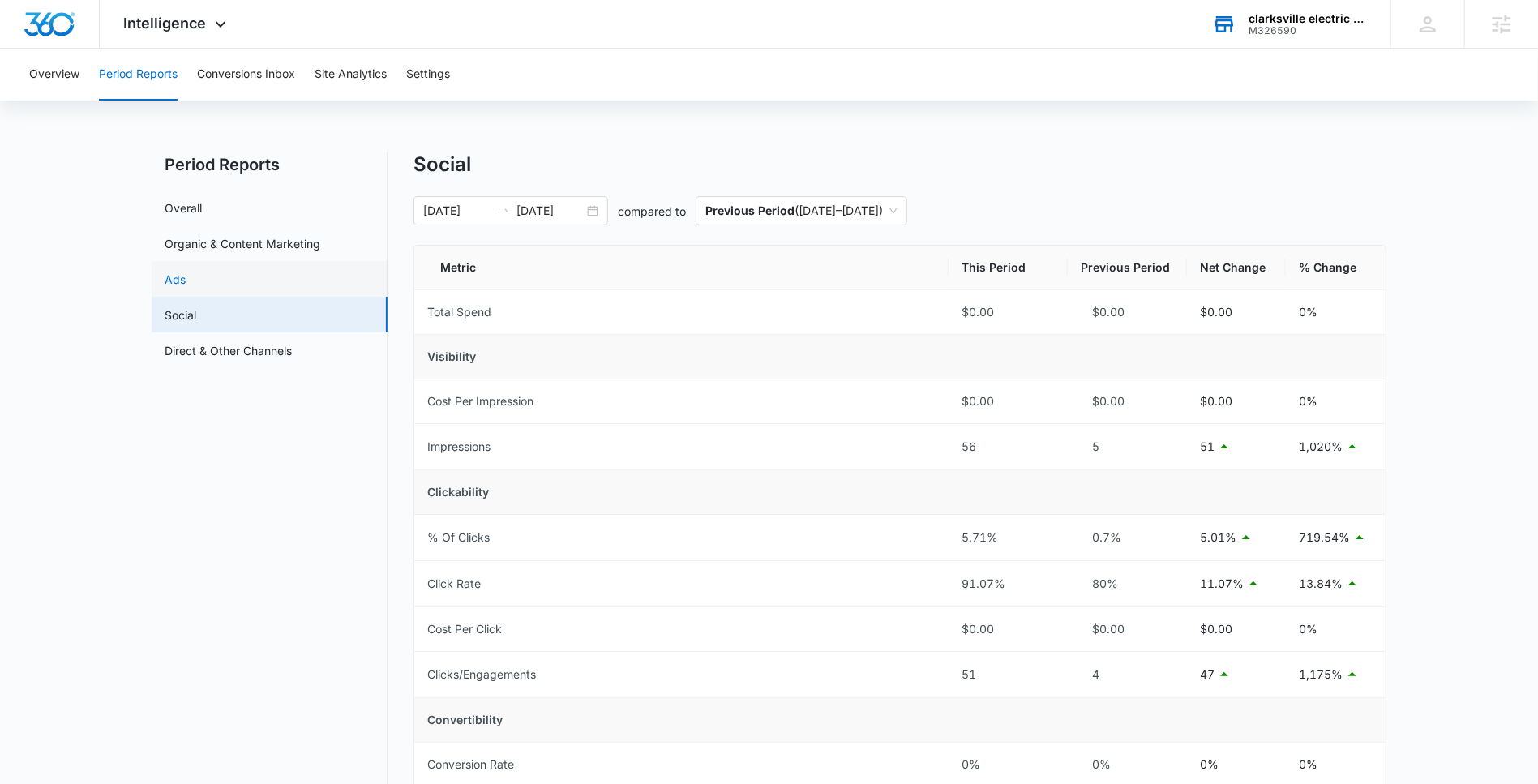
click at [186, 283] on link "Ads" at bounding box center [175, 278] width 21 height 17
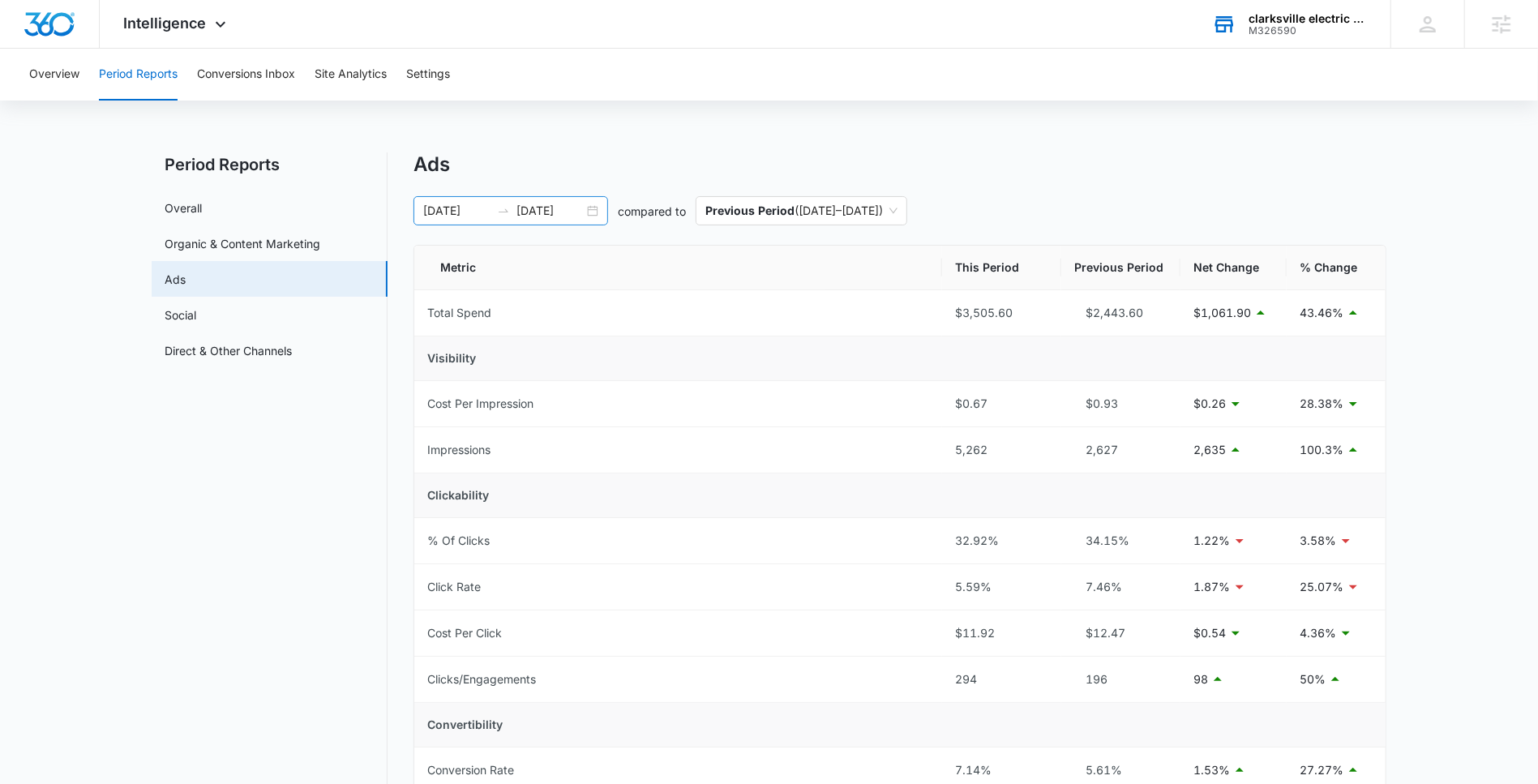
click at [546, 208] on input "10/12/2025" at bounding box center [550, 211] width 67 height 18
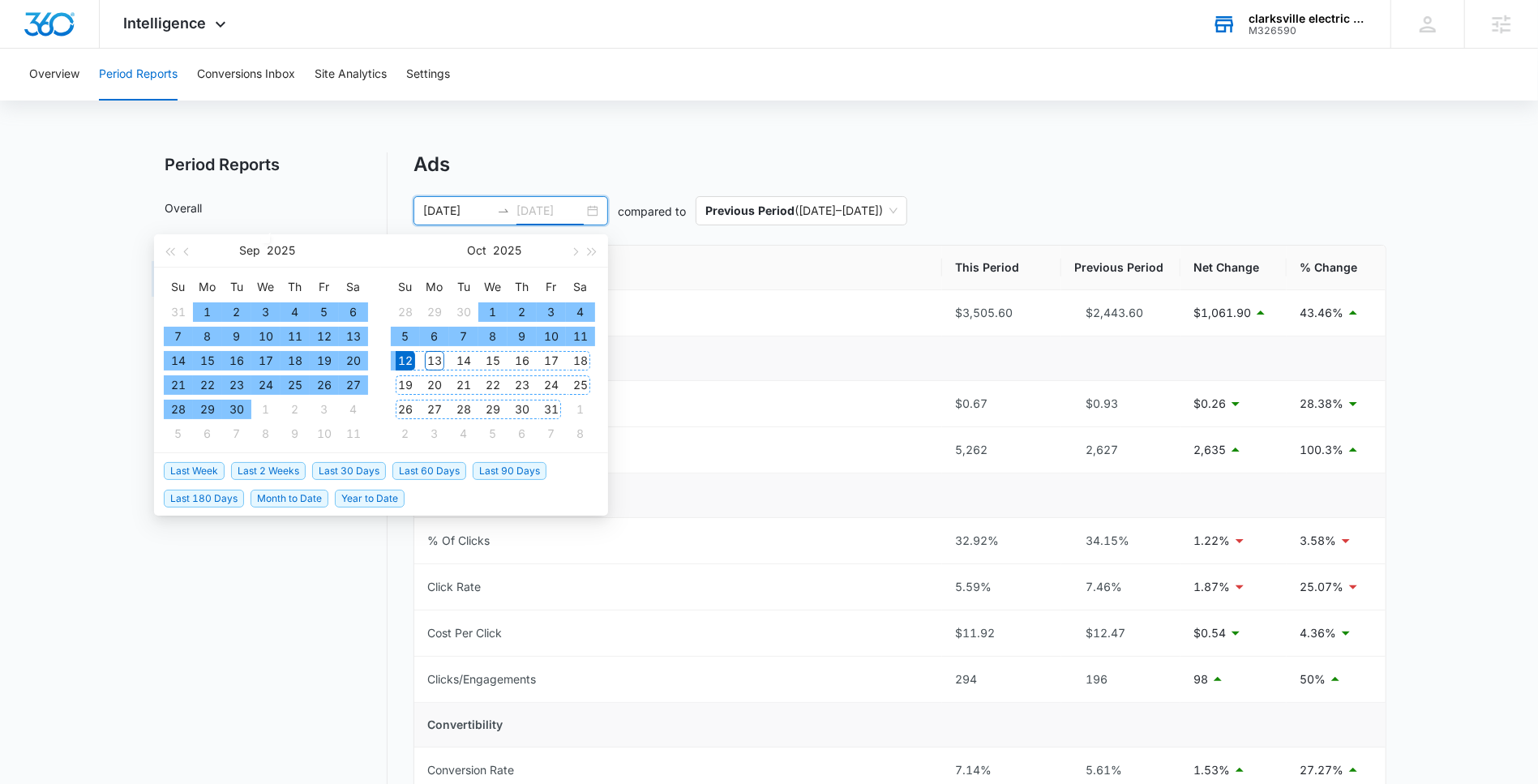
type input "10/12/2025"
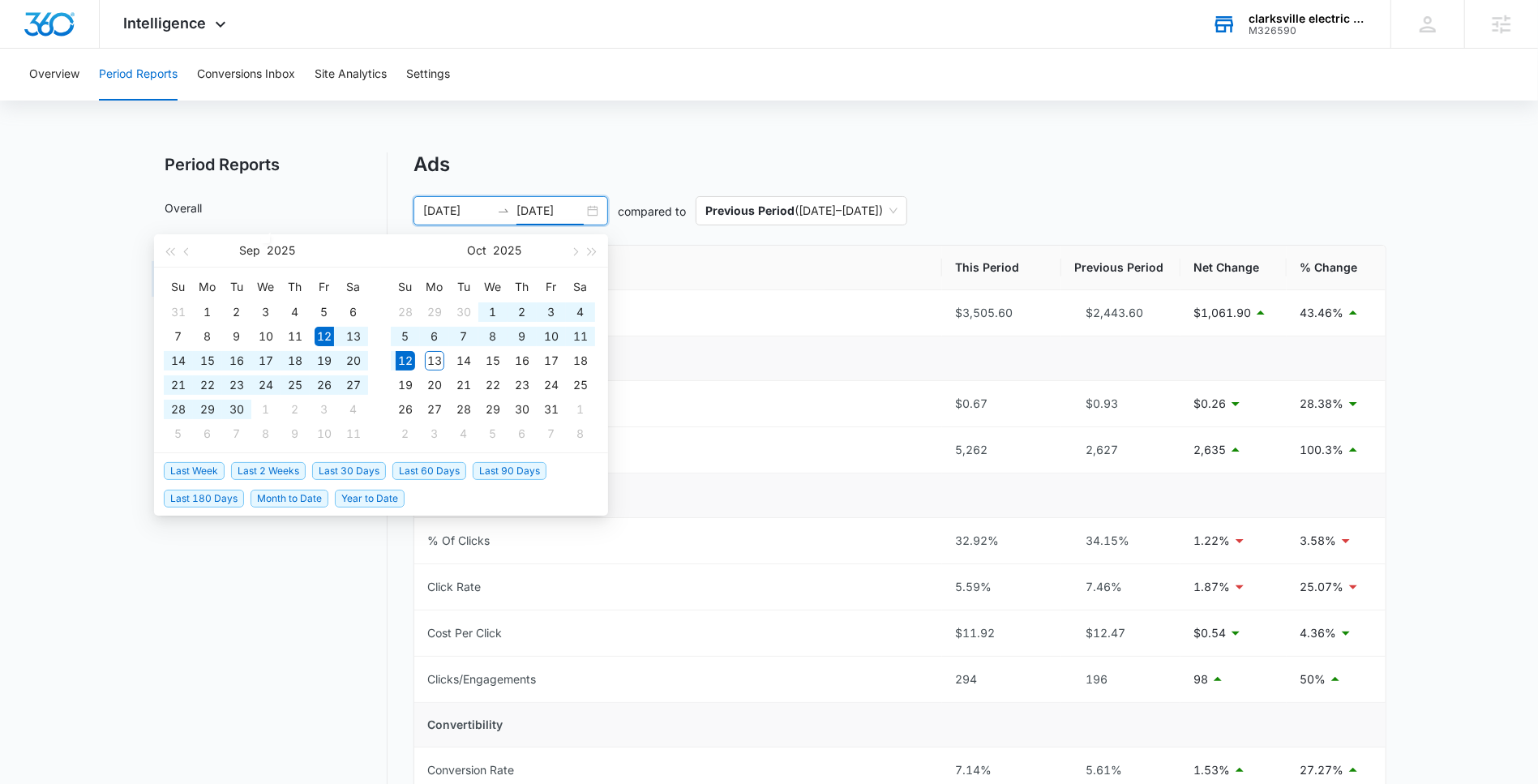
click at [328, 471] on span "Last 30 Days" at bounding box center [349, 471] width 74 height 18
type input "09/12/2025"
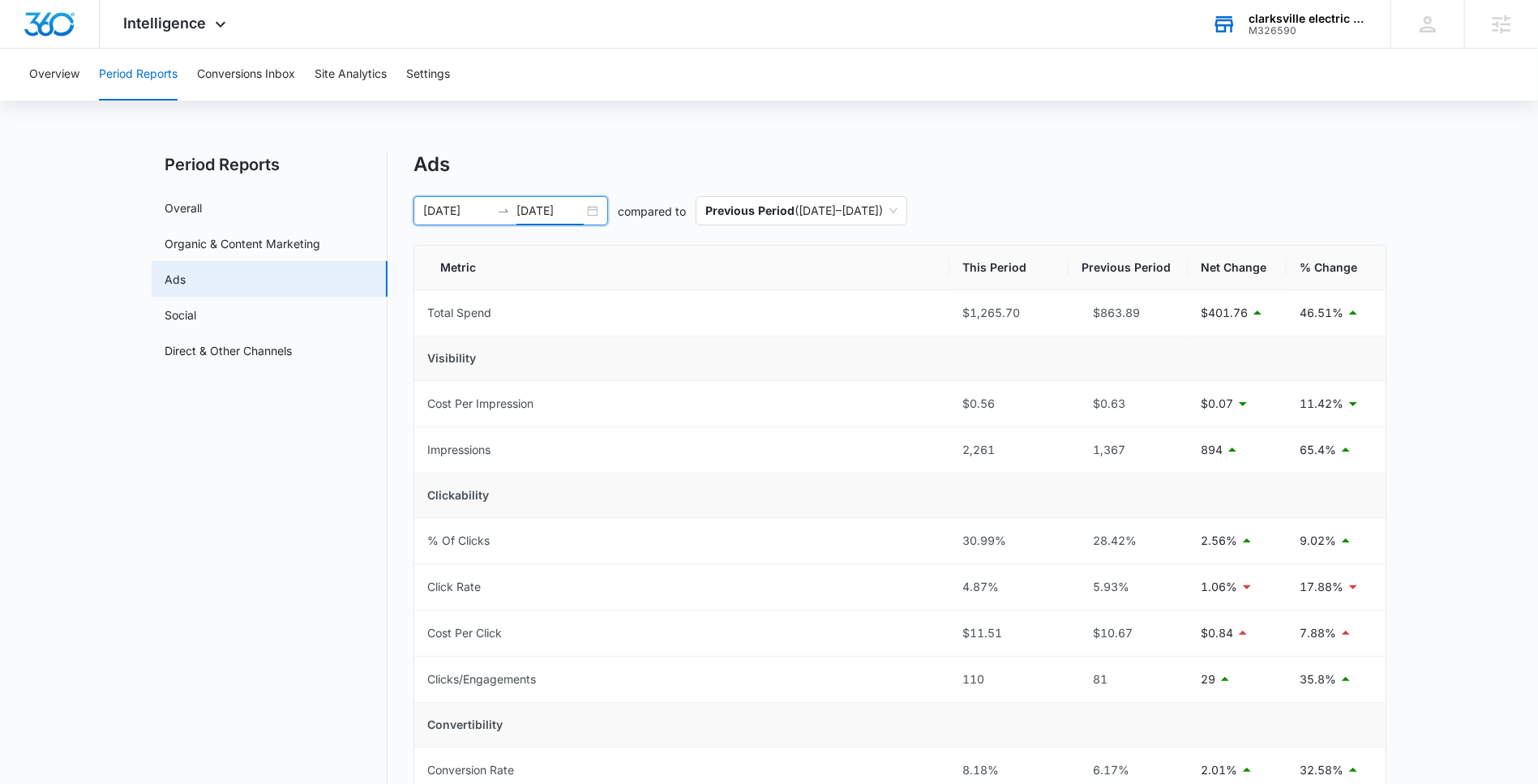
click at [601, 155] on div "Ads" at bounding box center [899, 164] width 973 height 24
click at [200, 24] on span "Intelligence" at bounding box center [165, 23] width 82 height 17
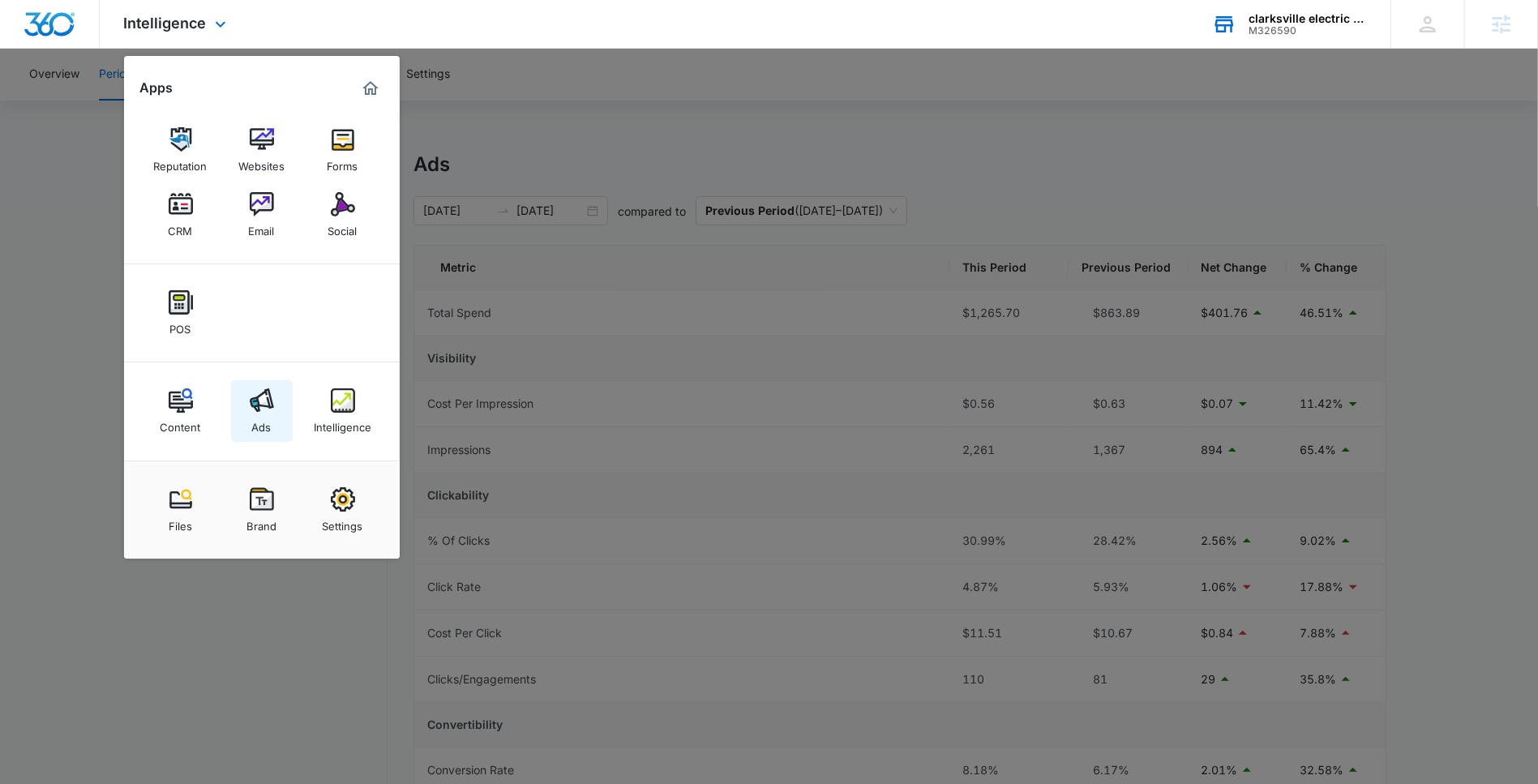
click at [254, 414] on div "Ads" at bounding box center [262, 423] width 19 height 21
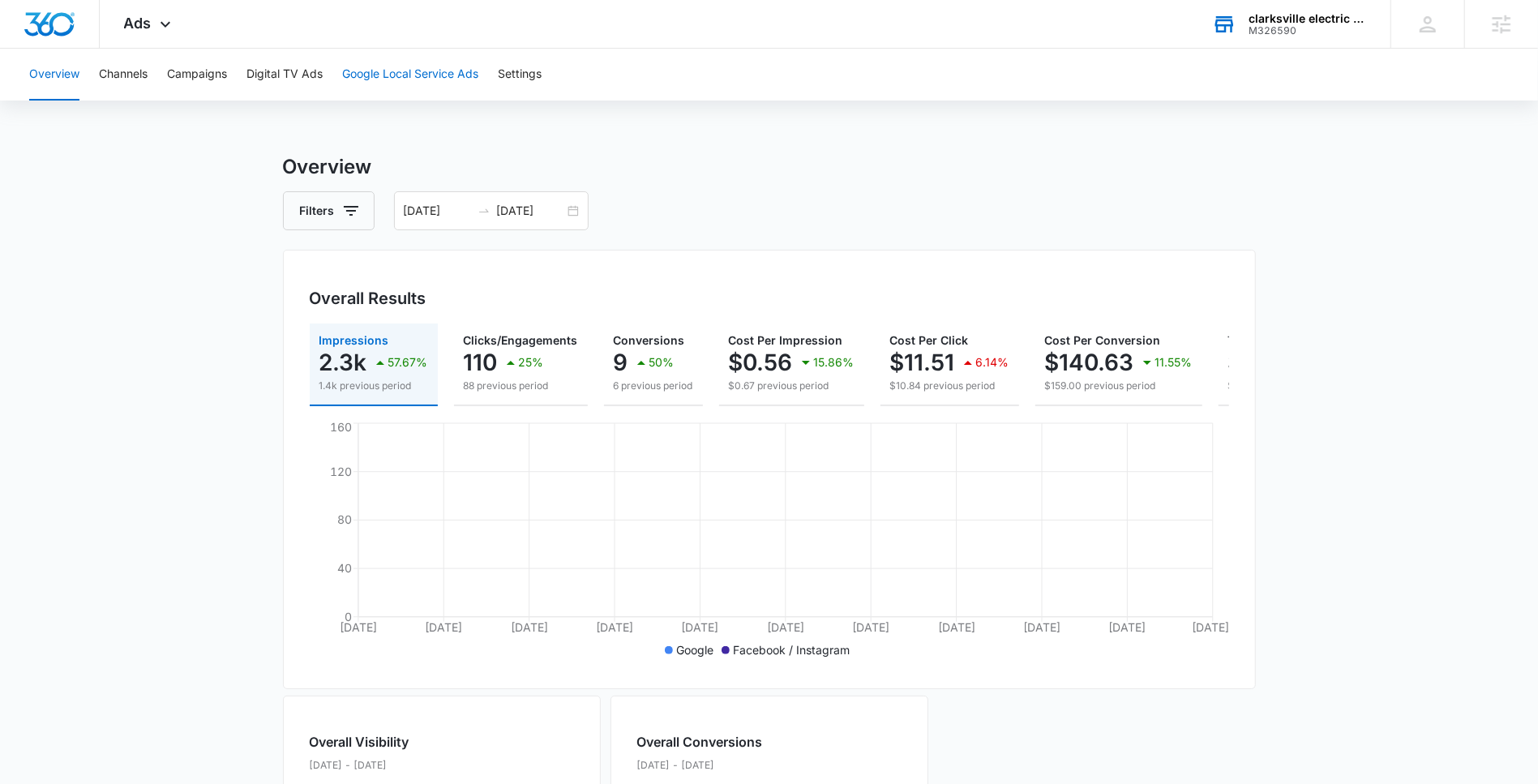
click at [438, 86] on button "Google Local Service Ads" at bounding box center [411, 74] width 137 height 52
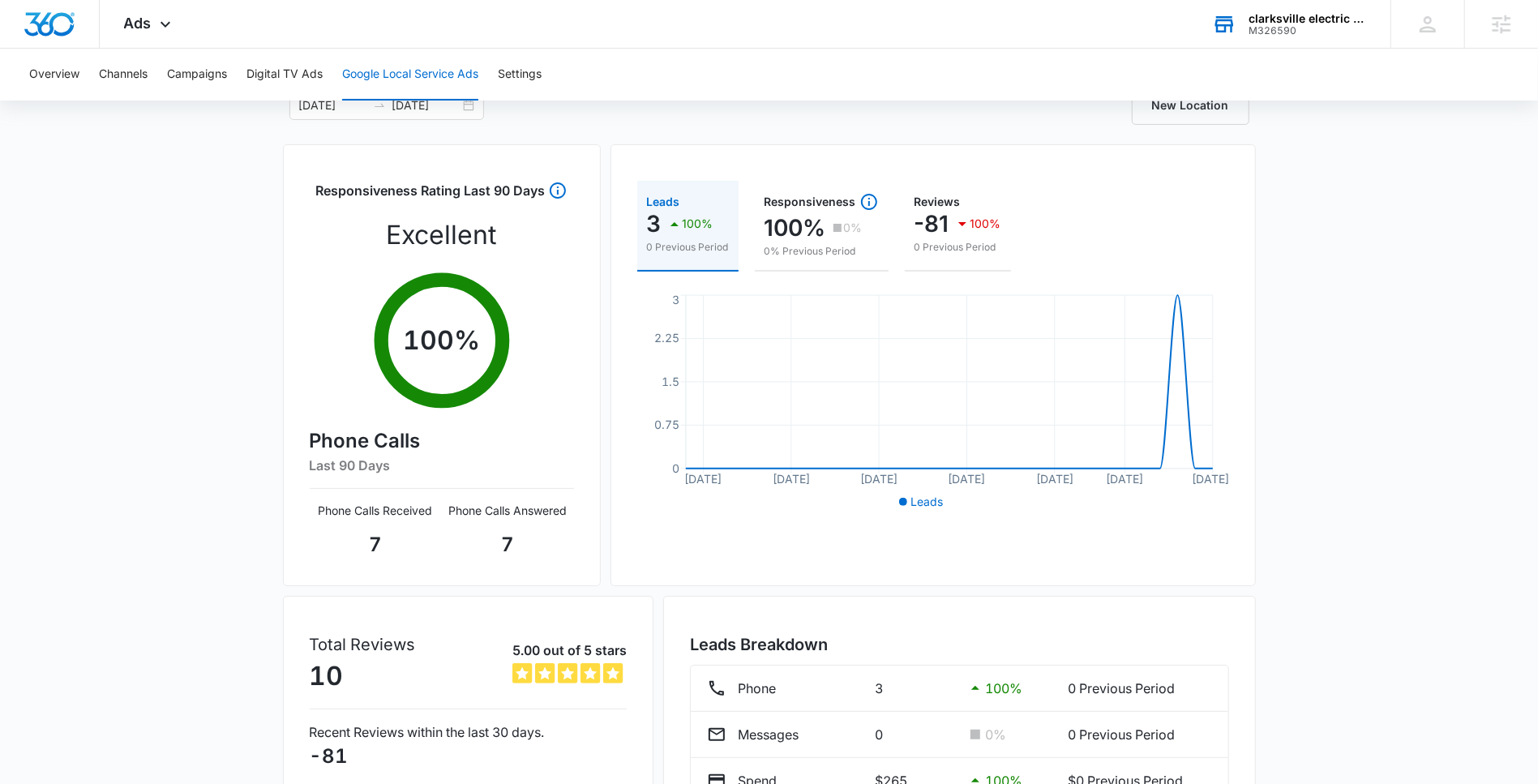
scroll to position [24, 0]
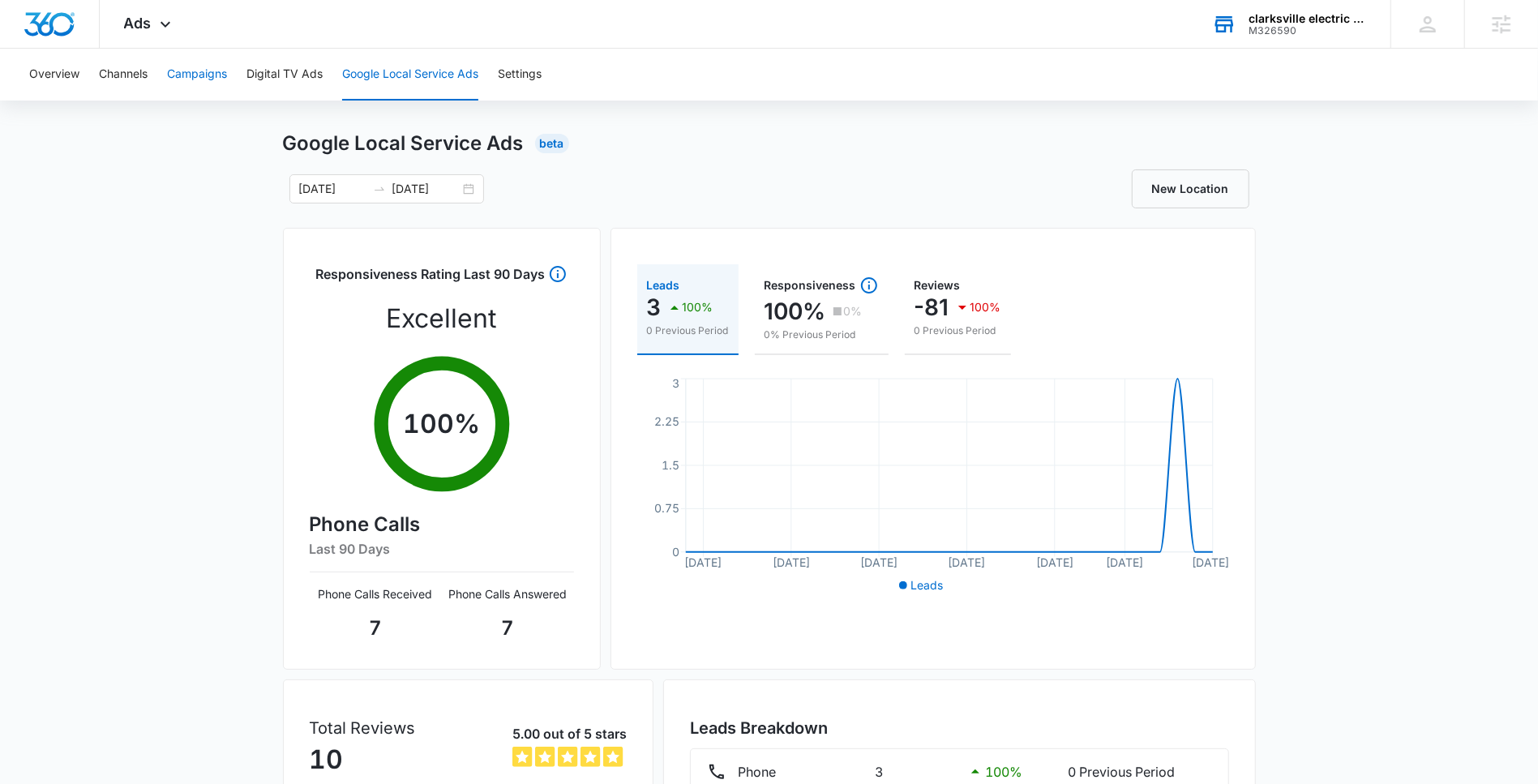
click at [194, 86] on button "Campaigns" at bounding box center [197, 74] width 60 height 52
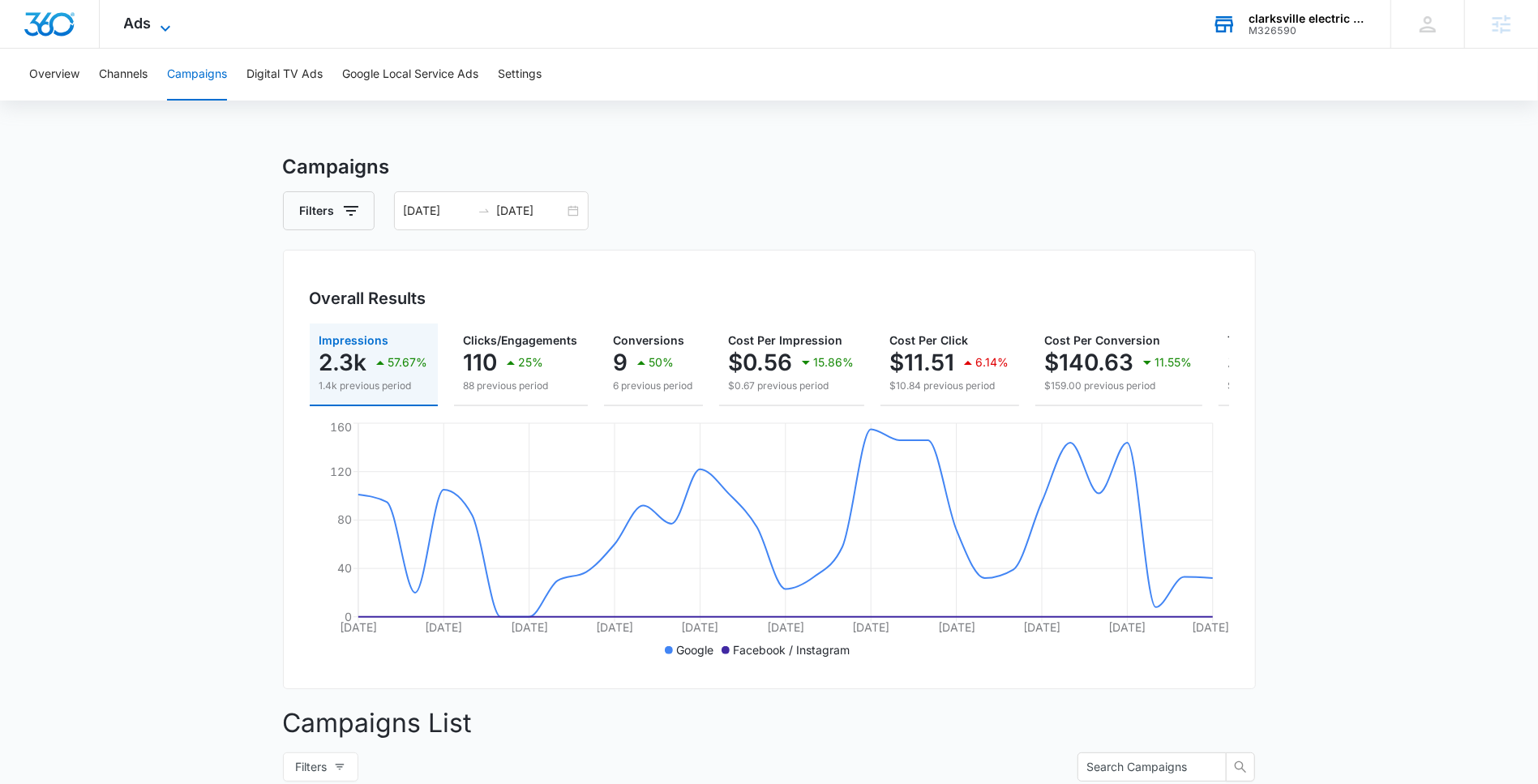
click at [142, 24] on span "Ads" at bounding box center [137, 23] width 27 height 17
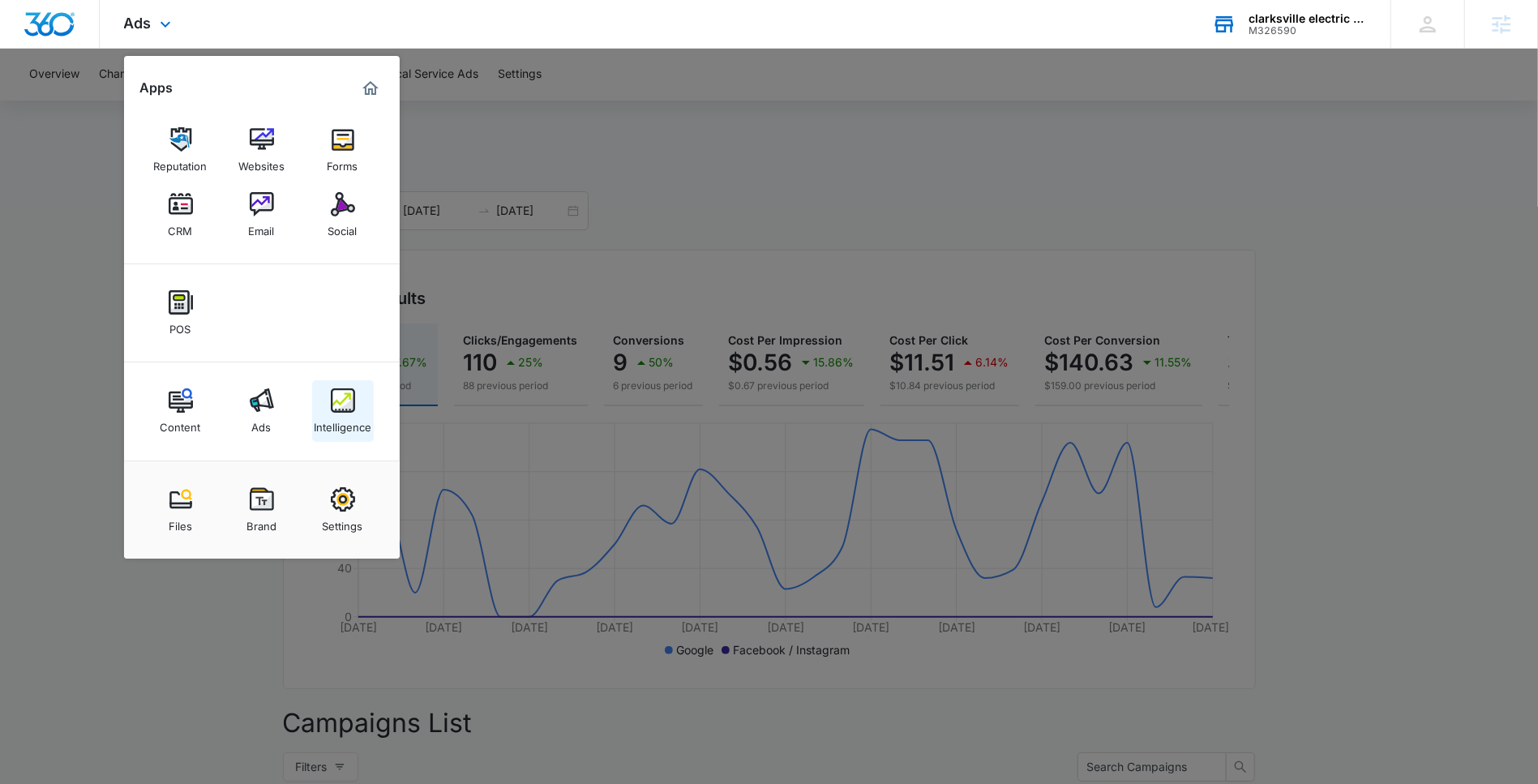
click at [346, 419] on div "Intelligence" at bounding box center [342, 423] width 58 height 21
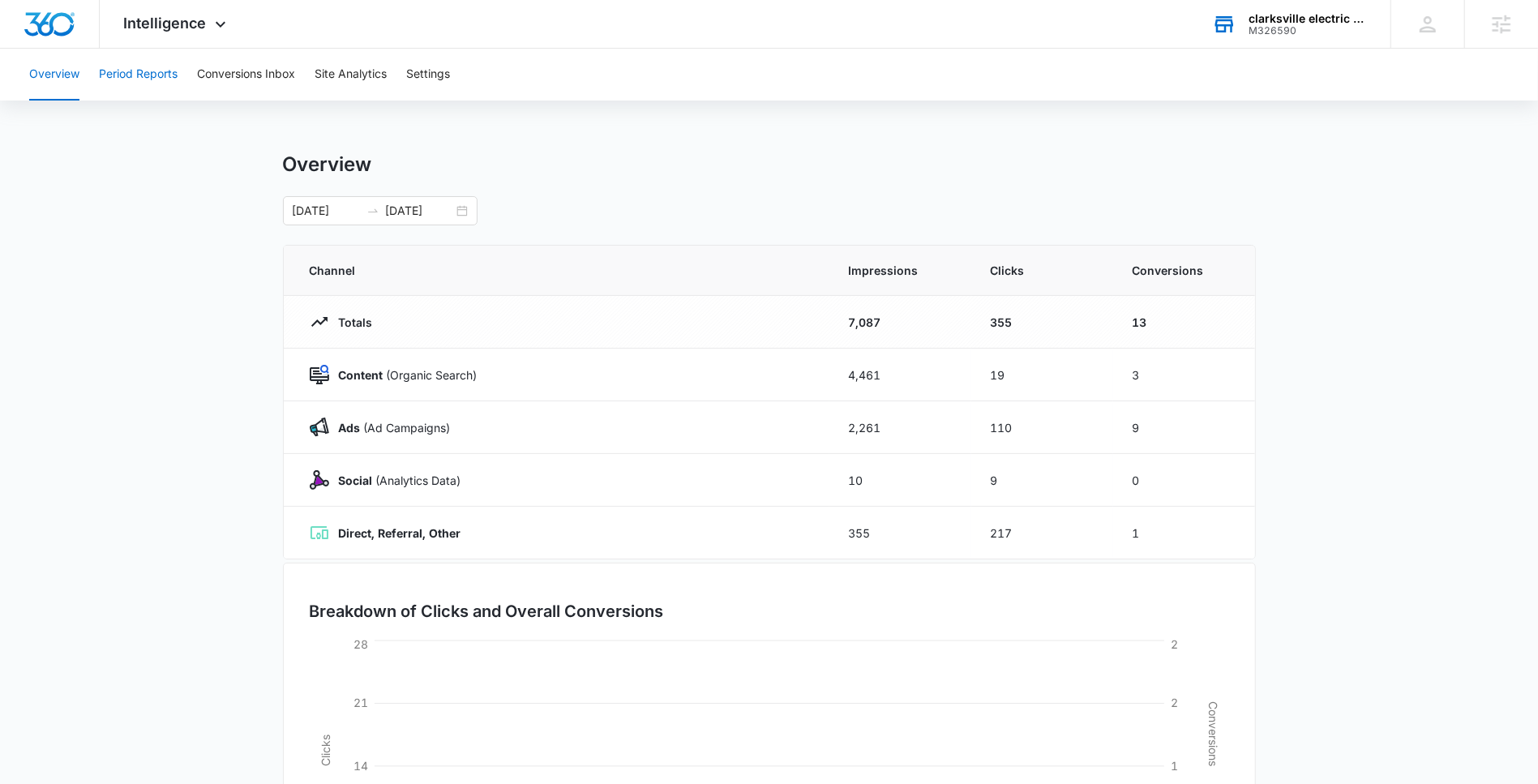
click at [165, 72] on button "Period Reports" at bounding box center [138, 74] width 79 height 52
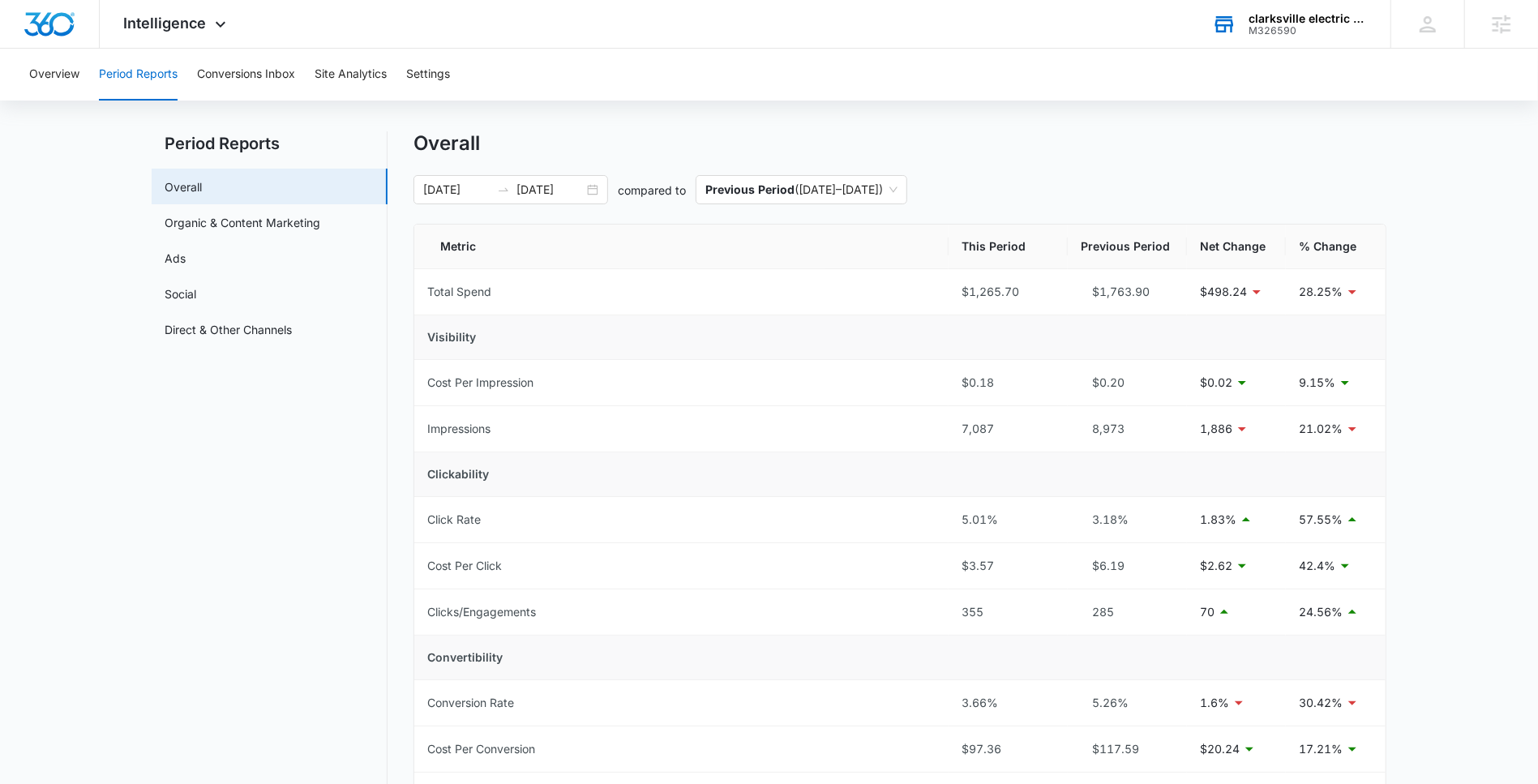
scroll to position [27, 0]
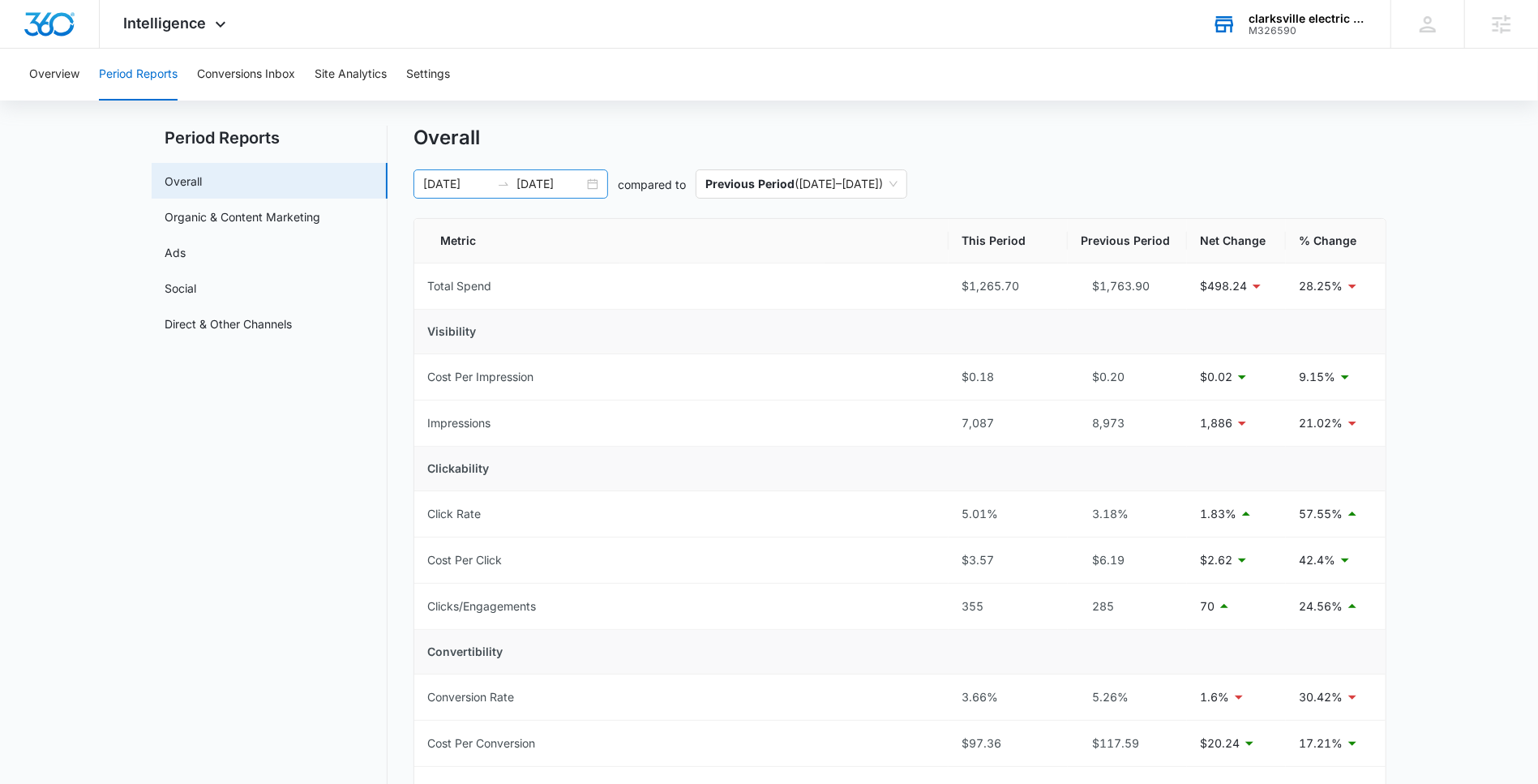
click at [522, 181] on input "10/12/2025" at bounding box center [550, 184] width 67 height 18
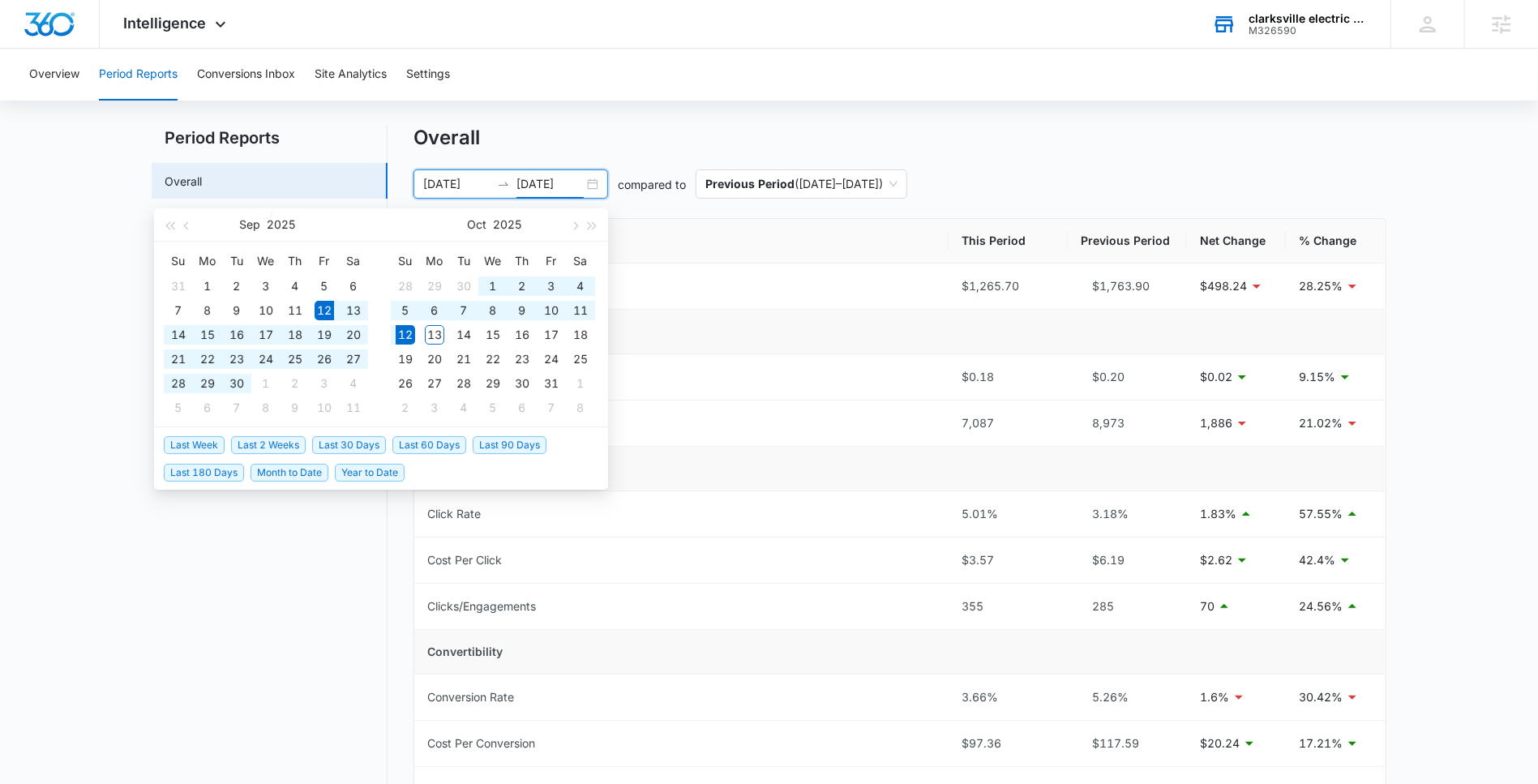
type input "10/12/2025"
click at [361, 452] on span "Last 30 Days" at bounding box center [349, 444] width 74 height 18
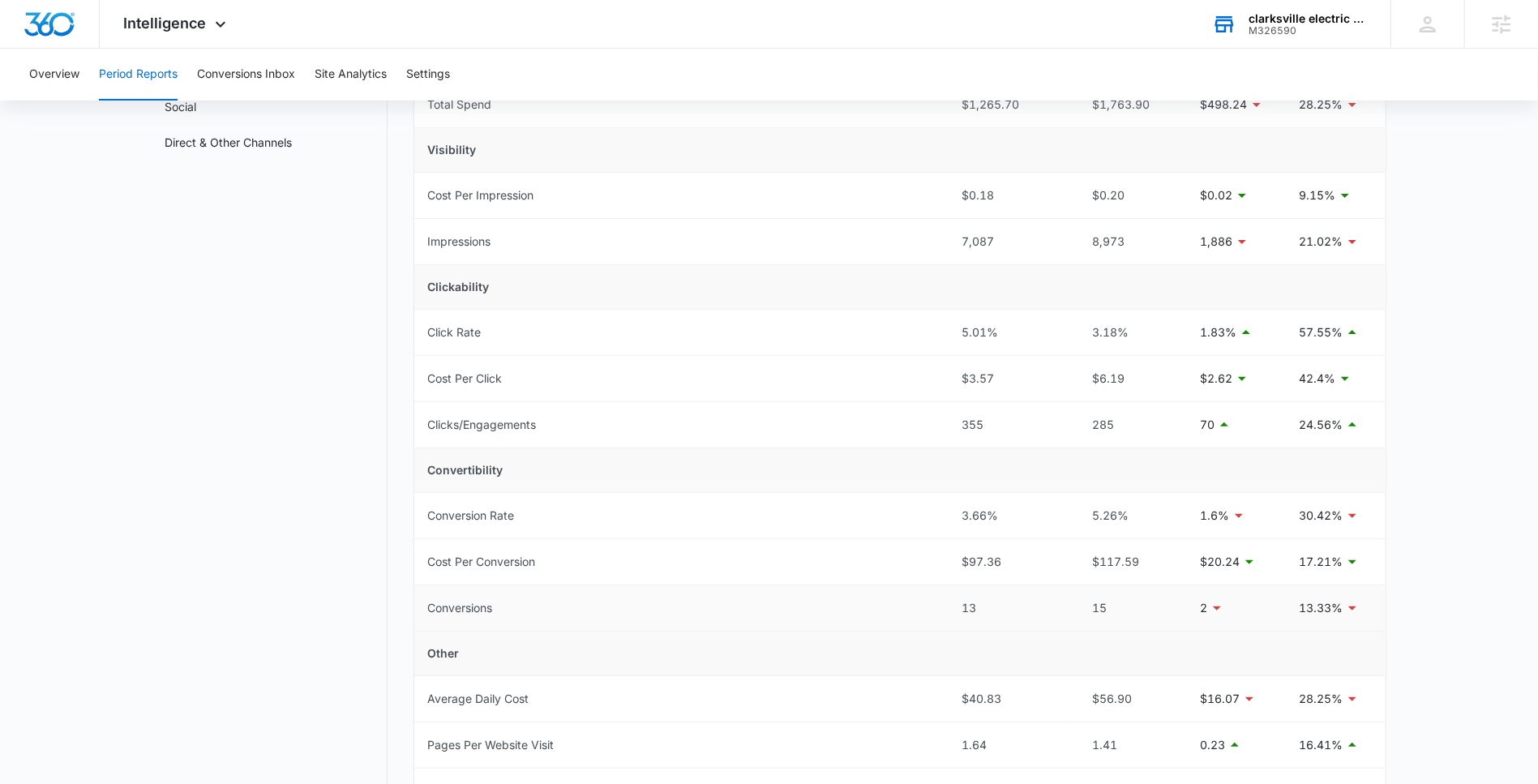
scroll to position [0, 0]
